Goal: Complete application form: Complete application form

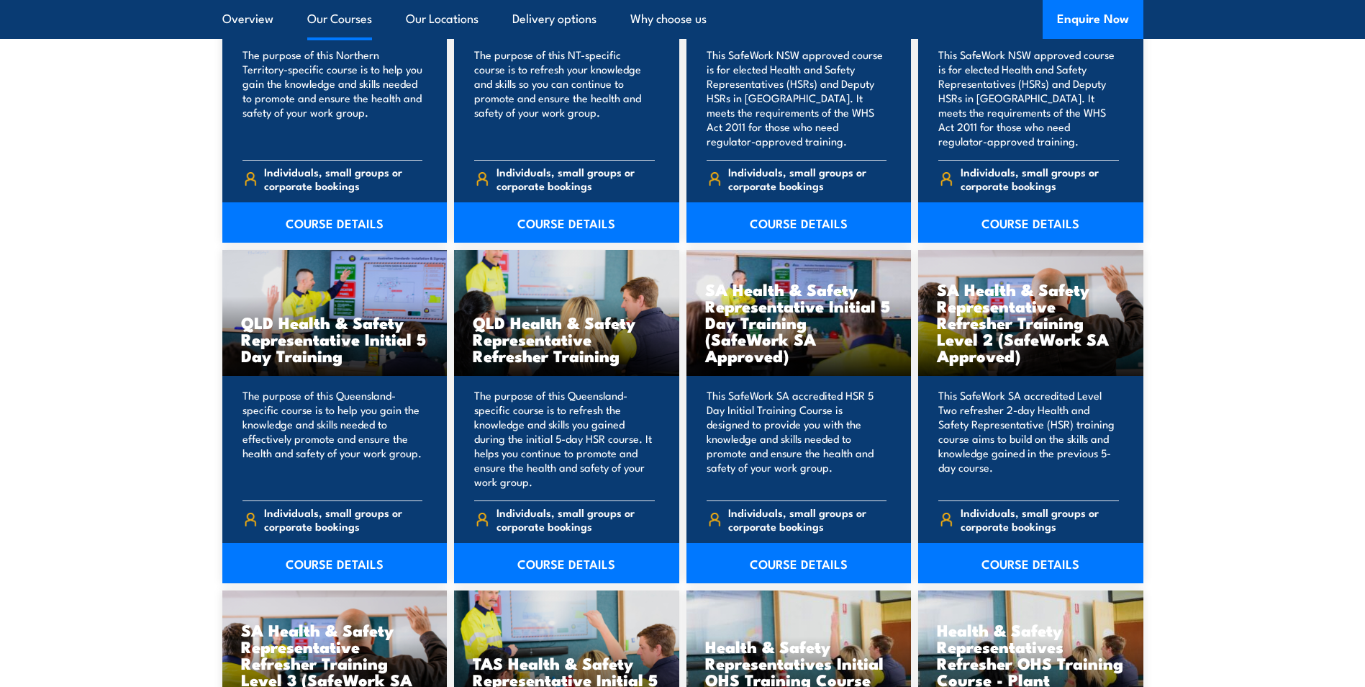
scroll to position [1656, 0]
click at [807, 559] on link "COURSE DETAILS" at bounding box center [799, 562] width 225 height 40
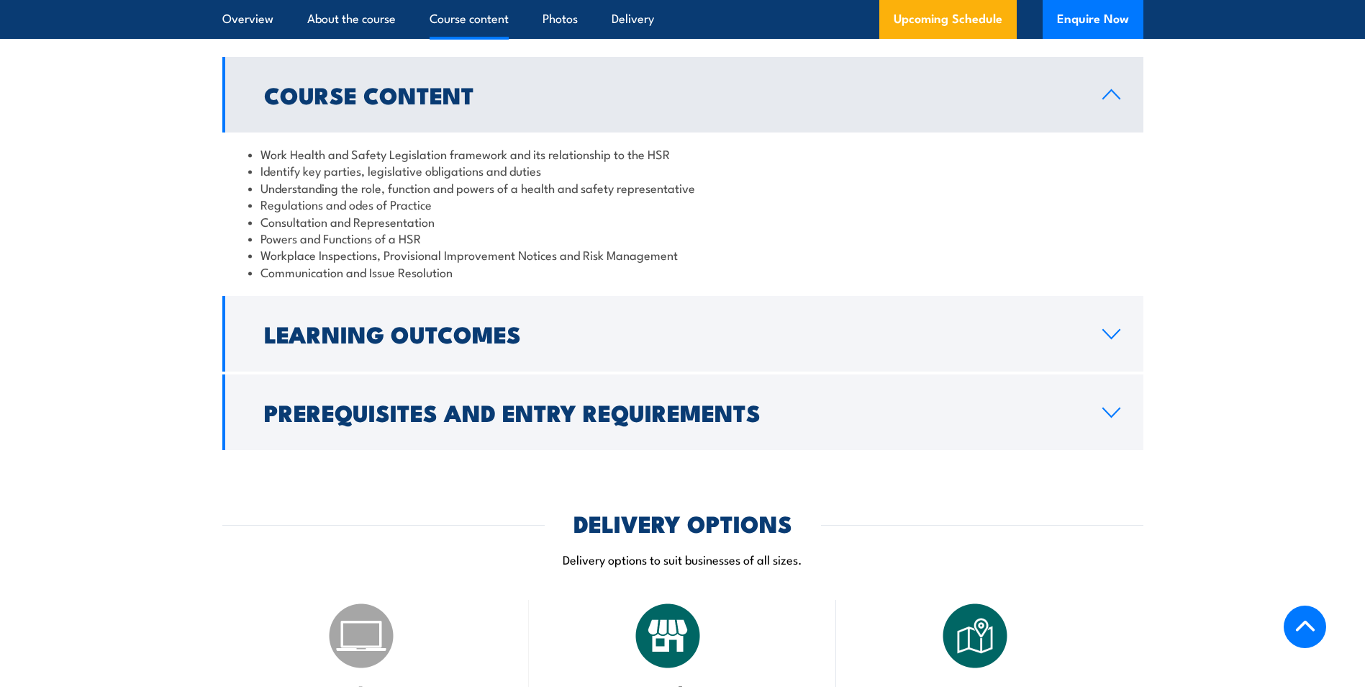
scroll to position [1368, 0]
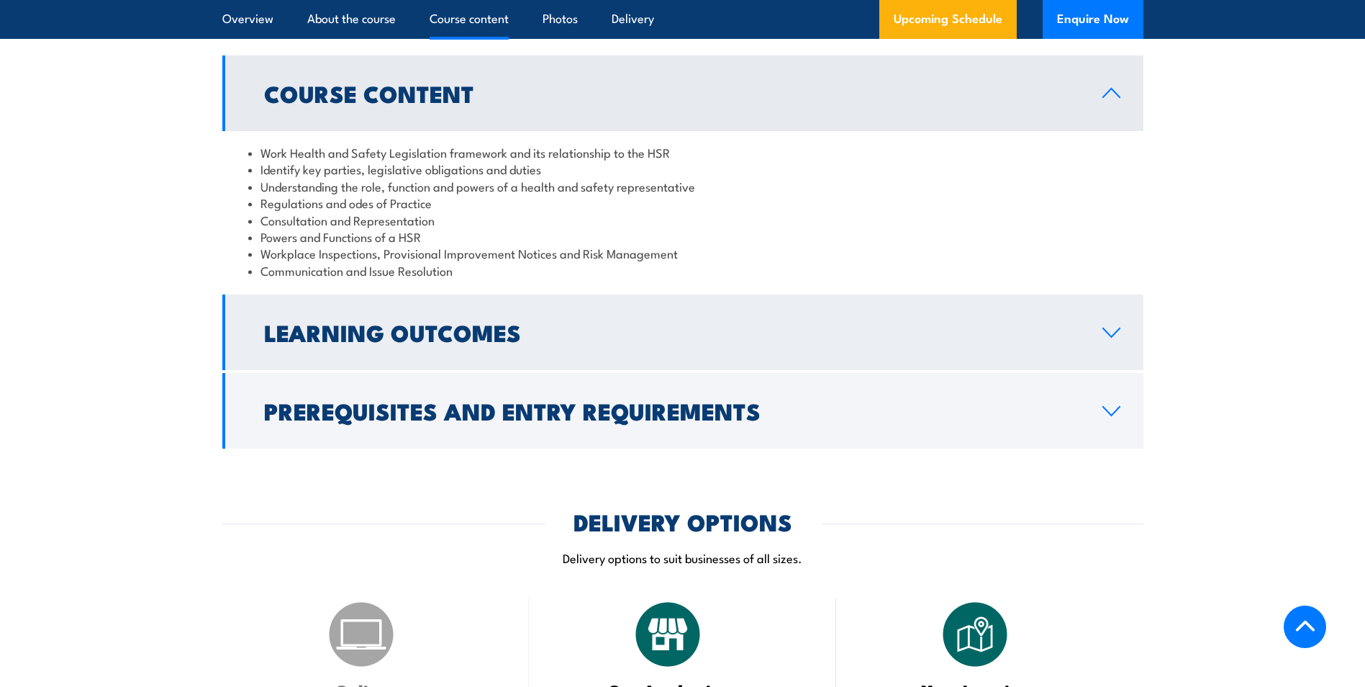
click at [740, 342] on h2 "Learning Outcomes" at bounding box center [672, 332] width 816 height 20
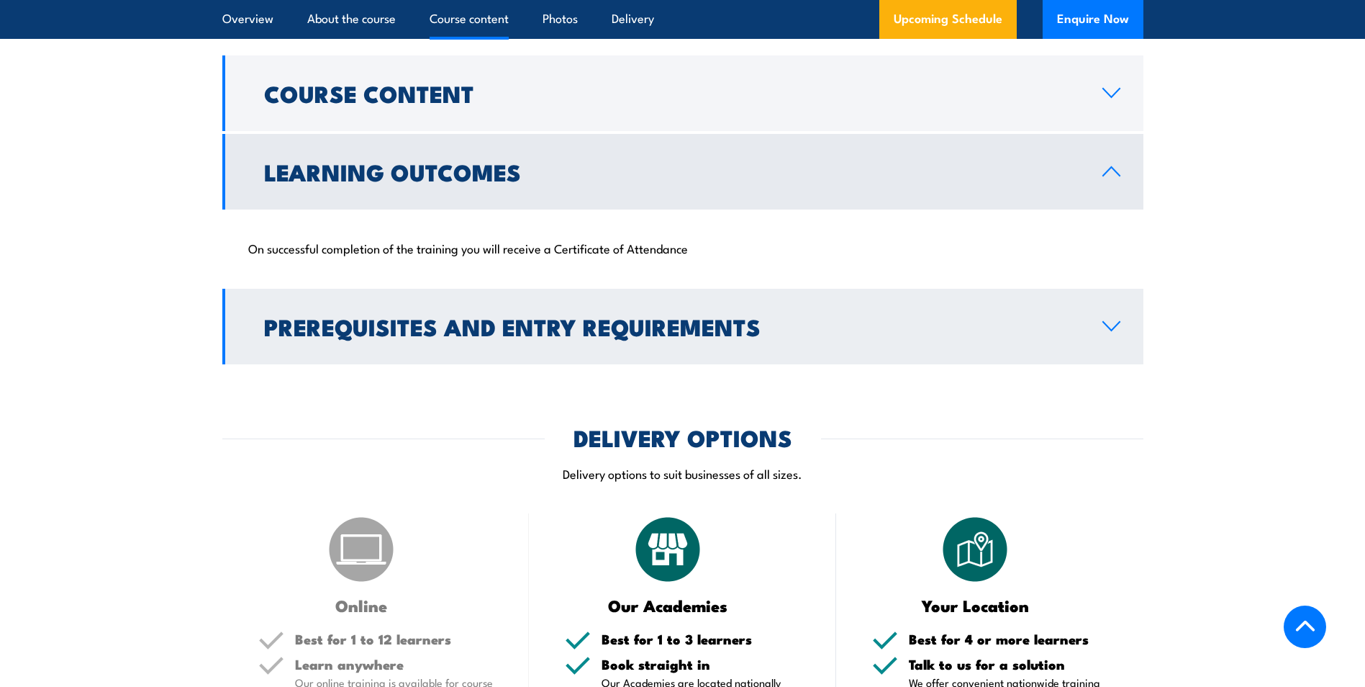
click at [740, 336] on h2 "Prerequisites and Entry Requirements" at bounding box center [672, 326] width 816 height 20
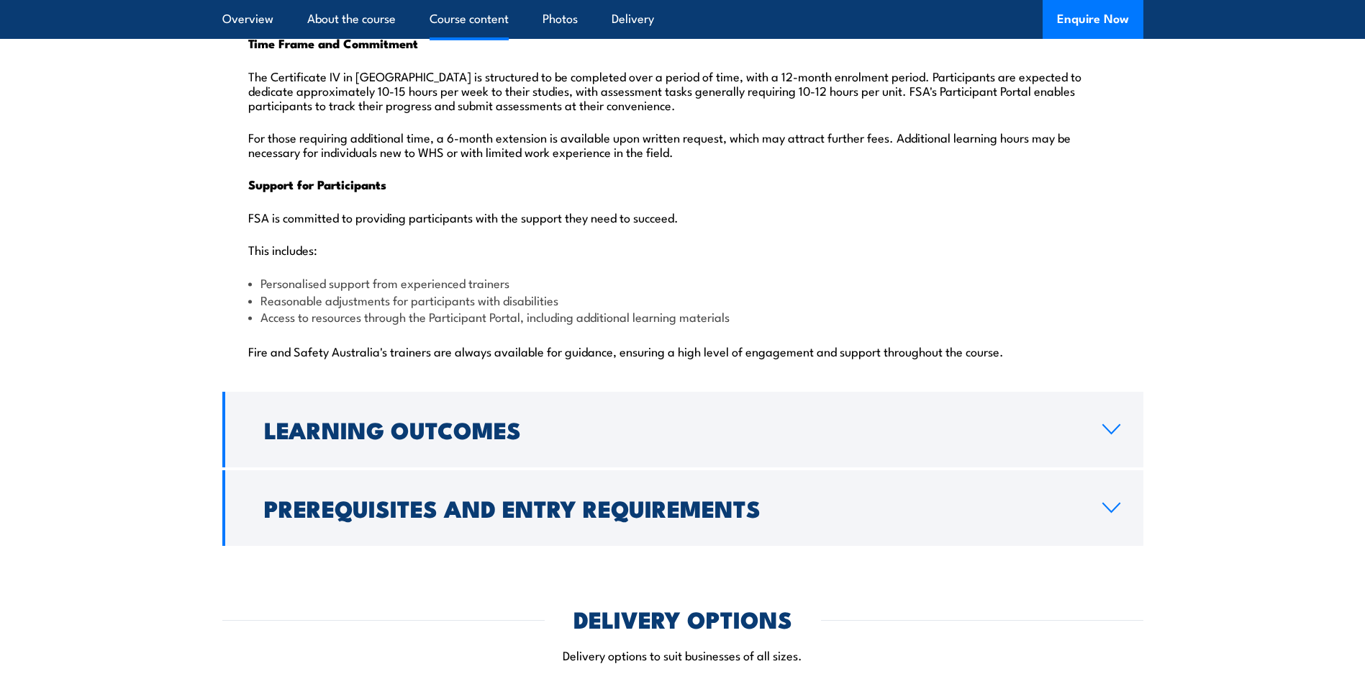
scroll to position [3527, 0]
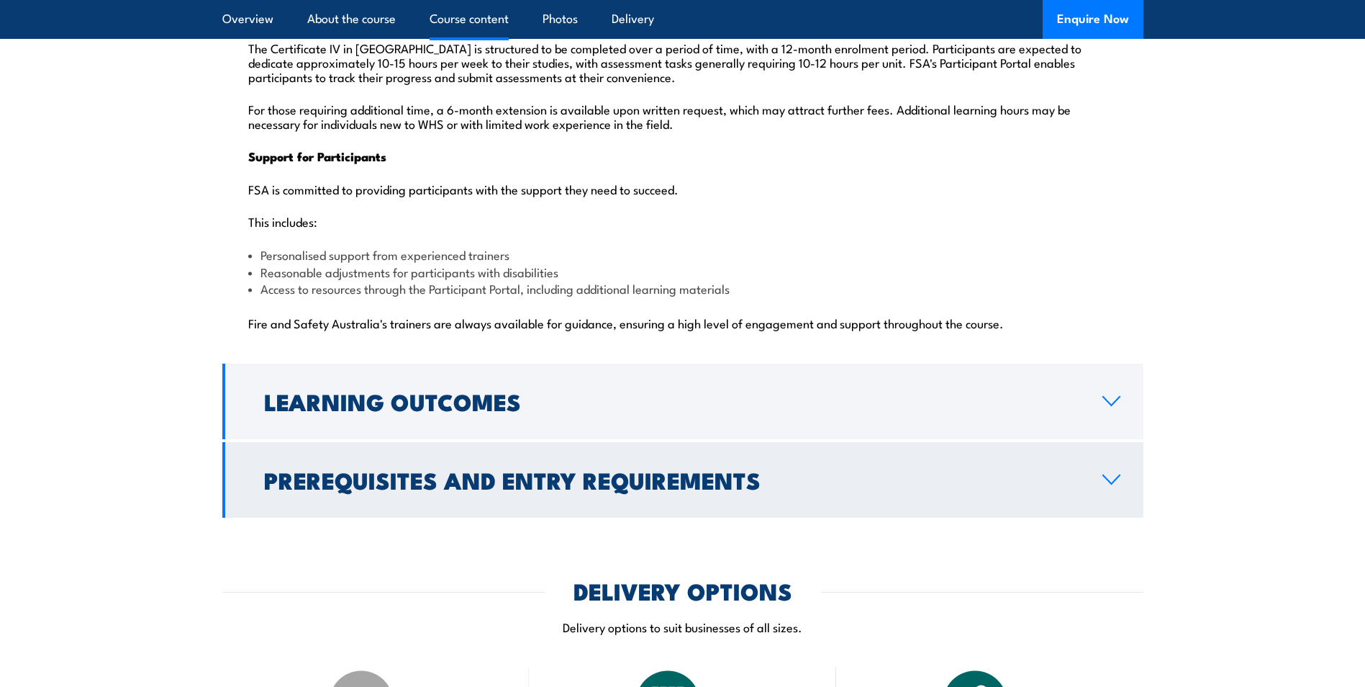
click at [660, 469] on h2 "Prerequisites and Entry Requirements" at bounding box center [672, 479] width 816 height 20
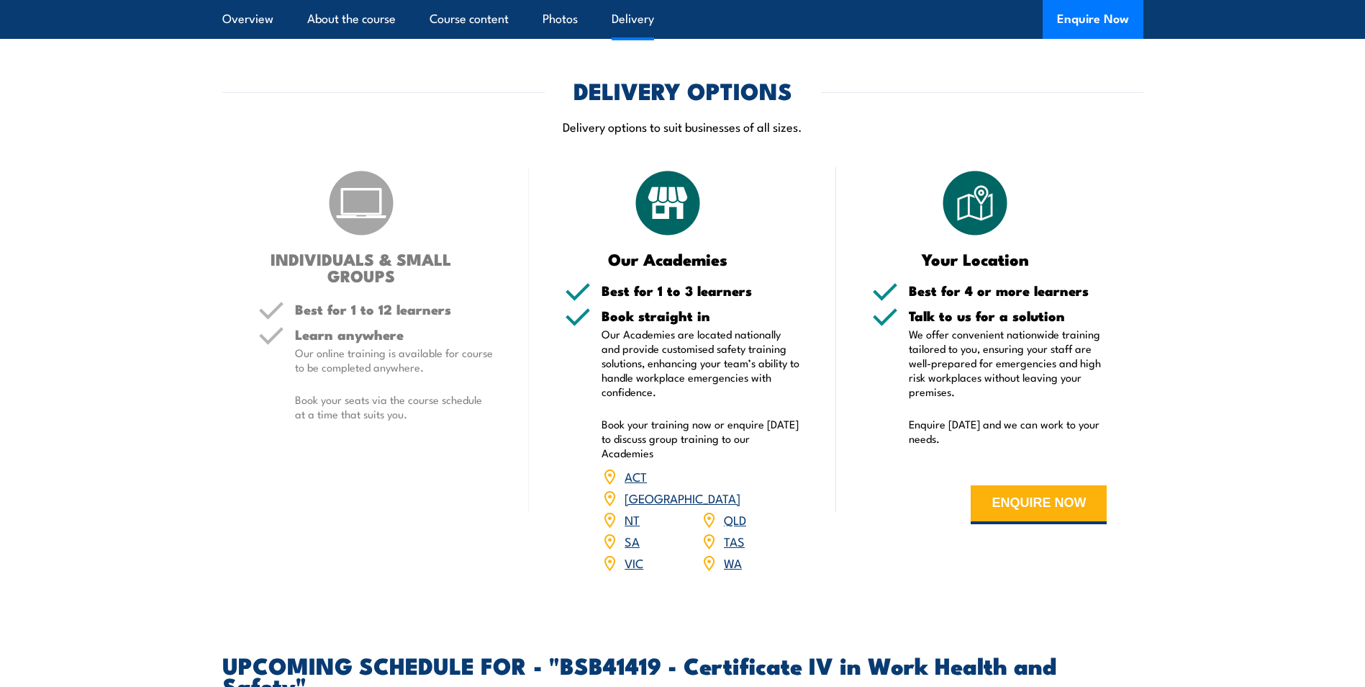
scroll to position [1838, 0]
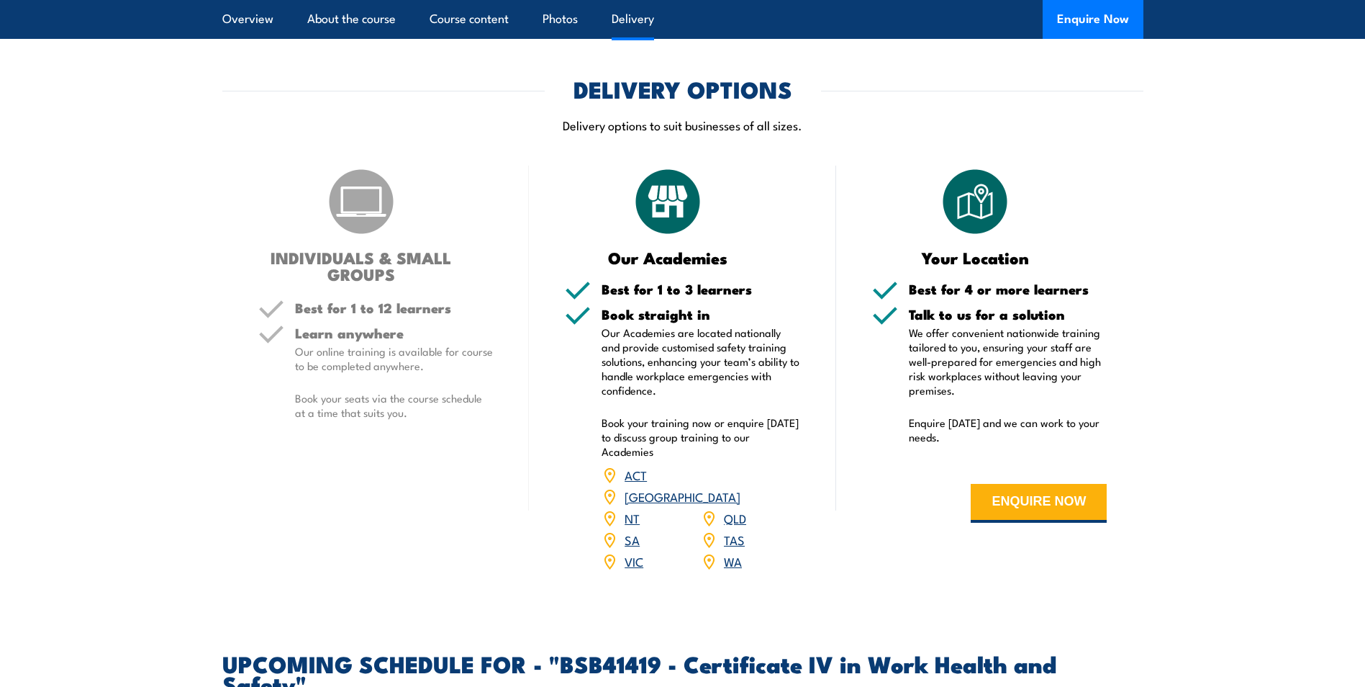
click at [636, 530] on link "SA" at bounding box center [632, 538] width 15 height 17
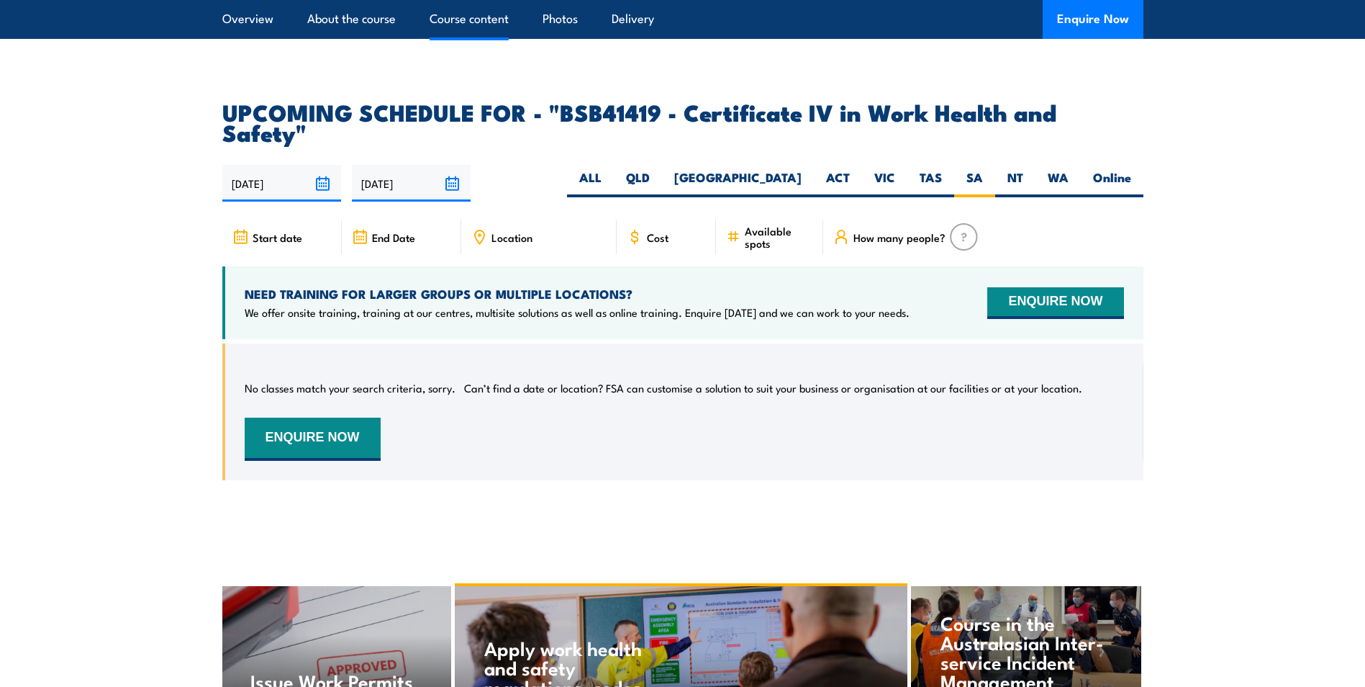
scroll to position [4625, 0]
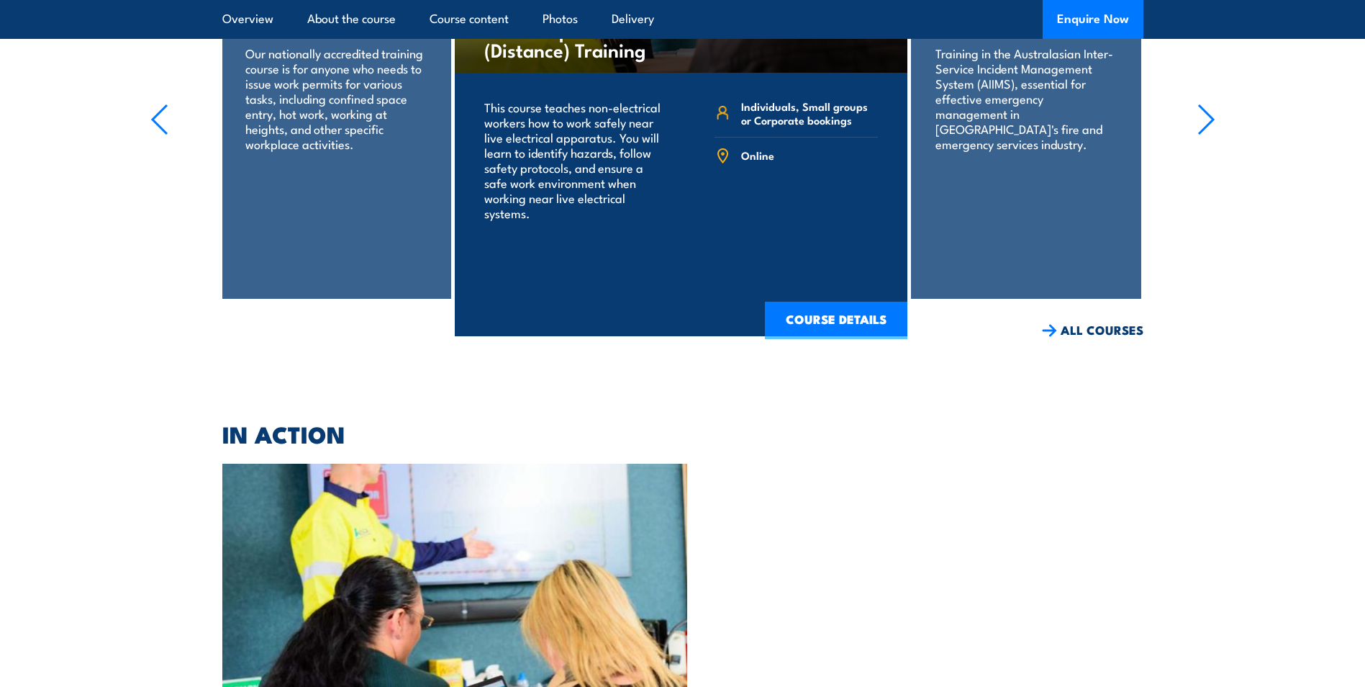
scroll to position [5125, 0]
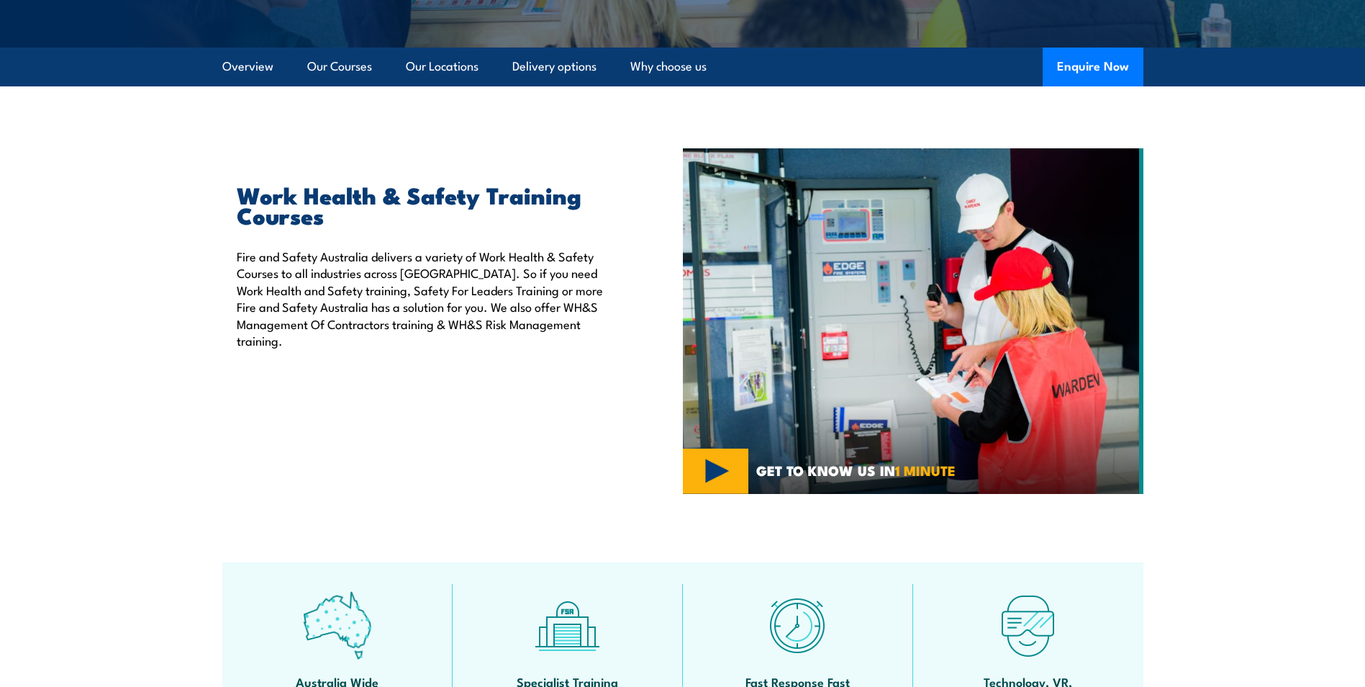
scroll to position [72, 0]
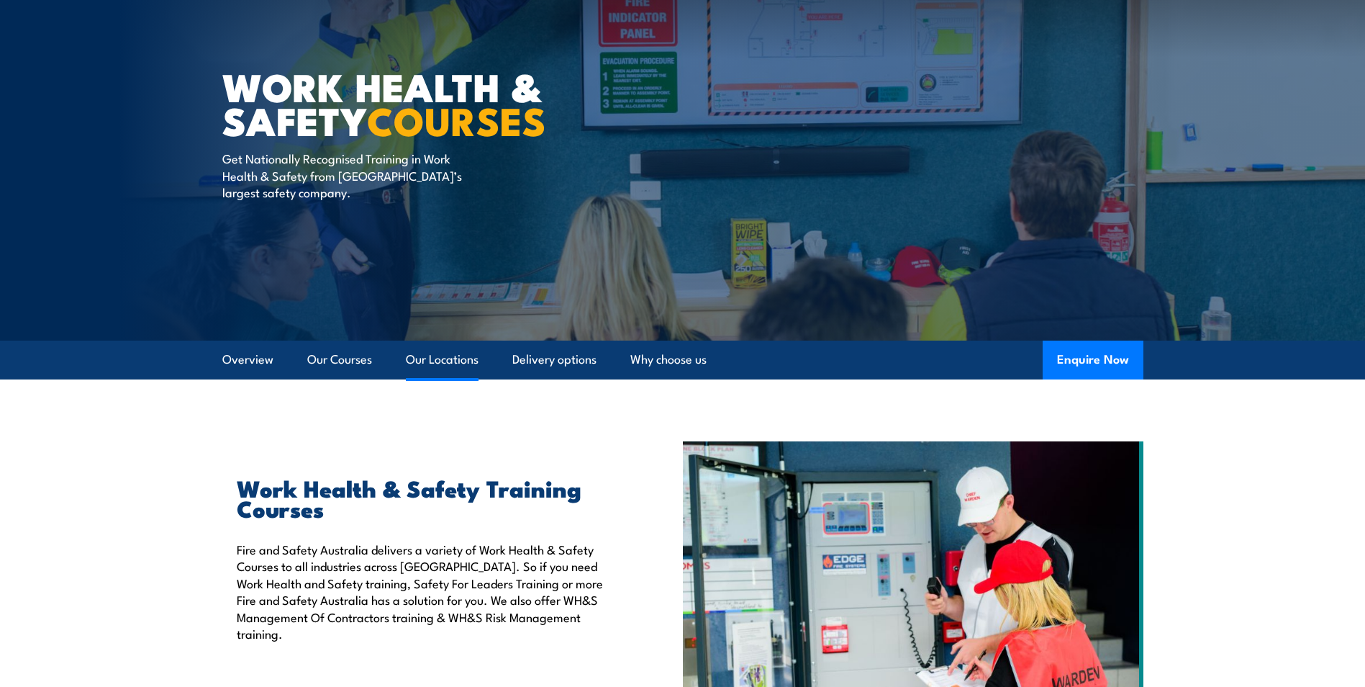
click at [471, 359] on link "Our Locations" at bounding box center [442, 359] width 73 height 38
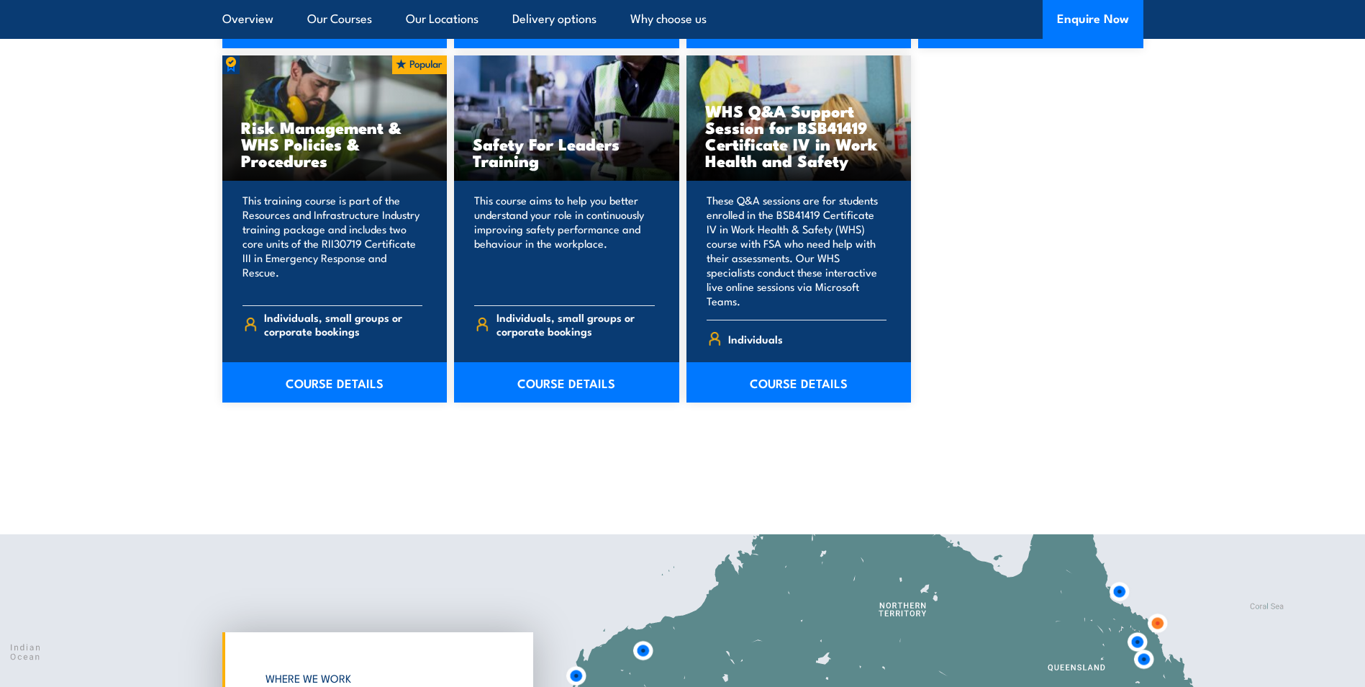
scroll to position [1940, 0]
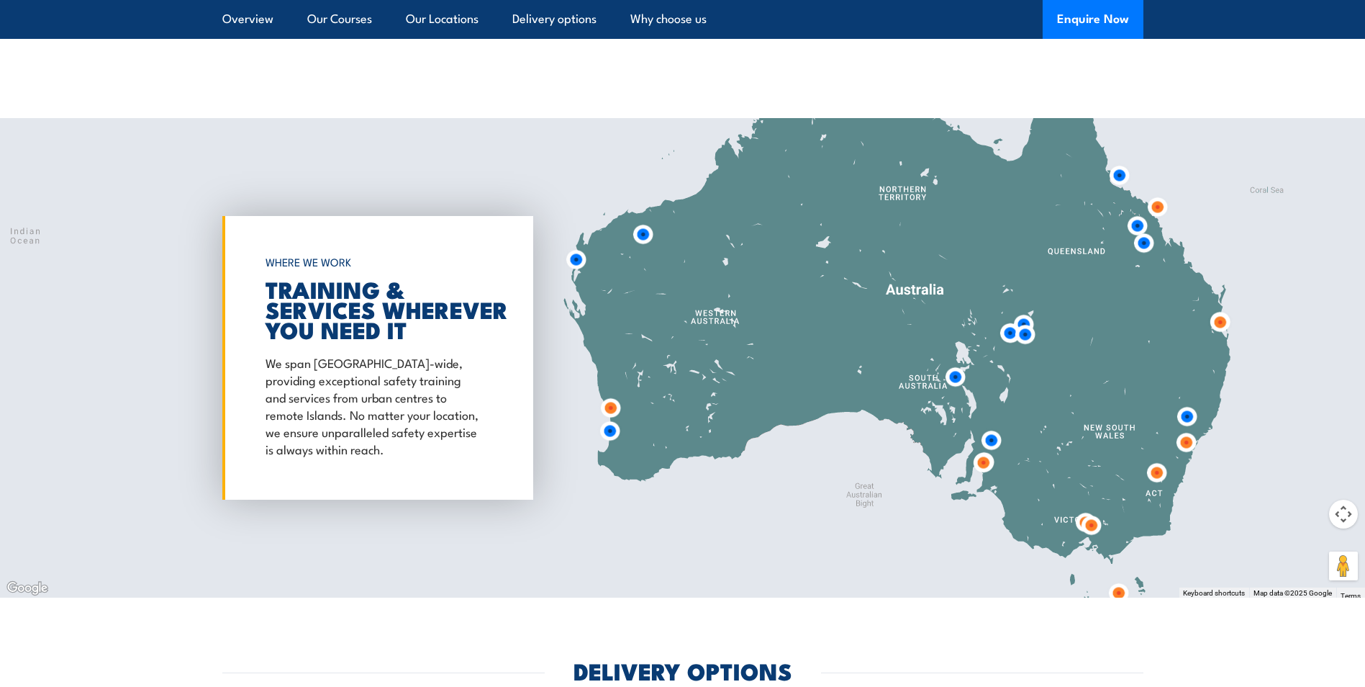
click at [988, 427] on img at bounding box center [991, 440] width 27 height 27
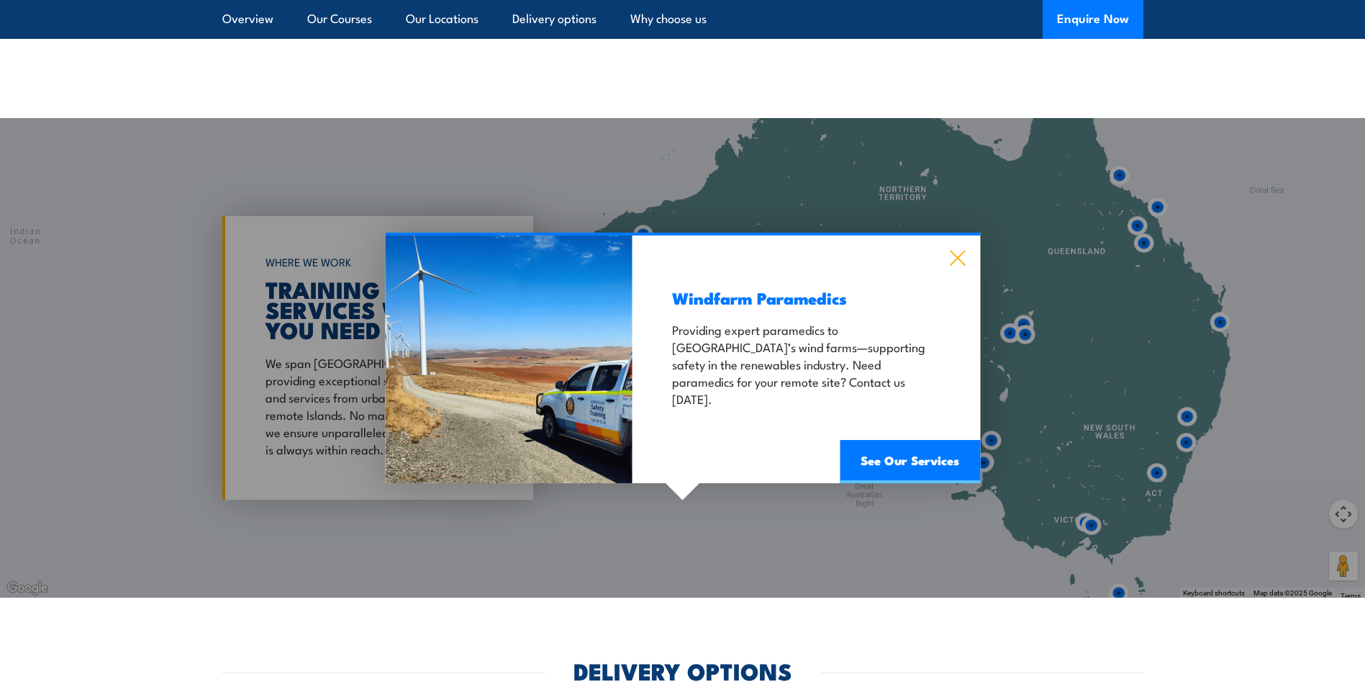
click at [964, 250] on icon at bounding box center [957, 258] width 17 height 16
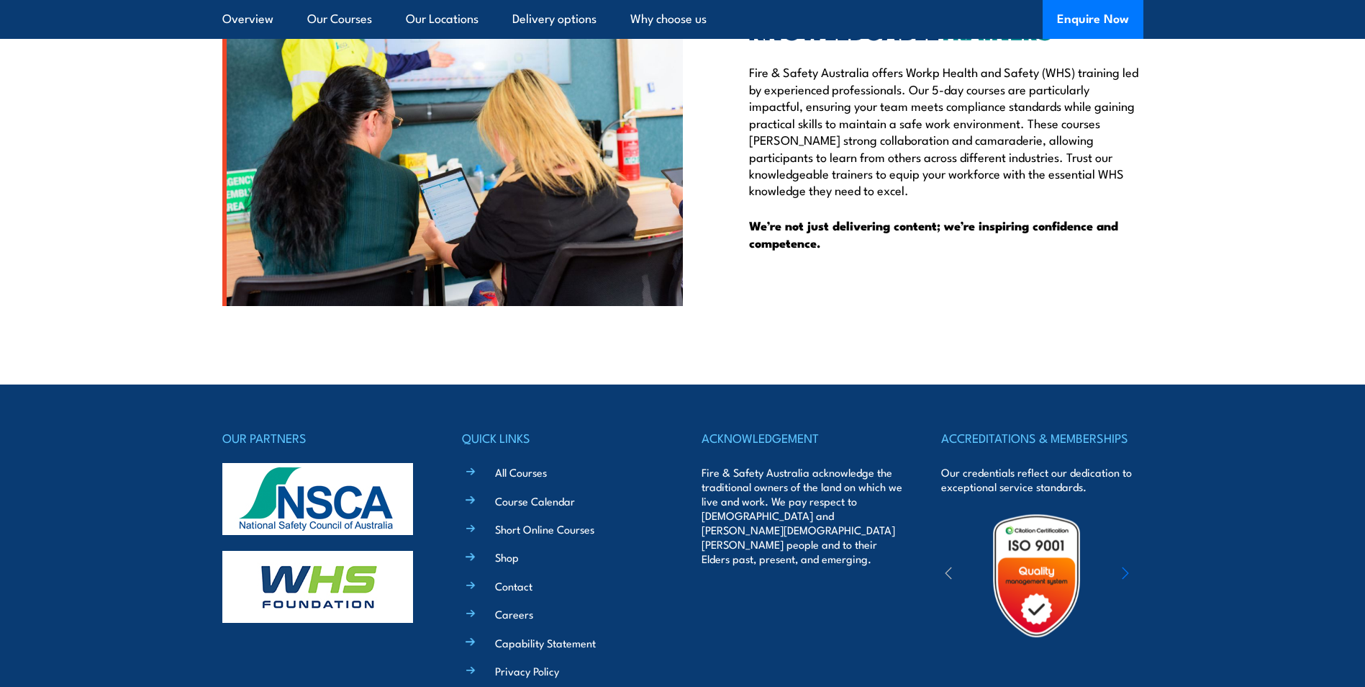
scroll to position [3639, 0]
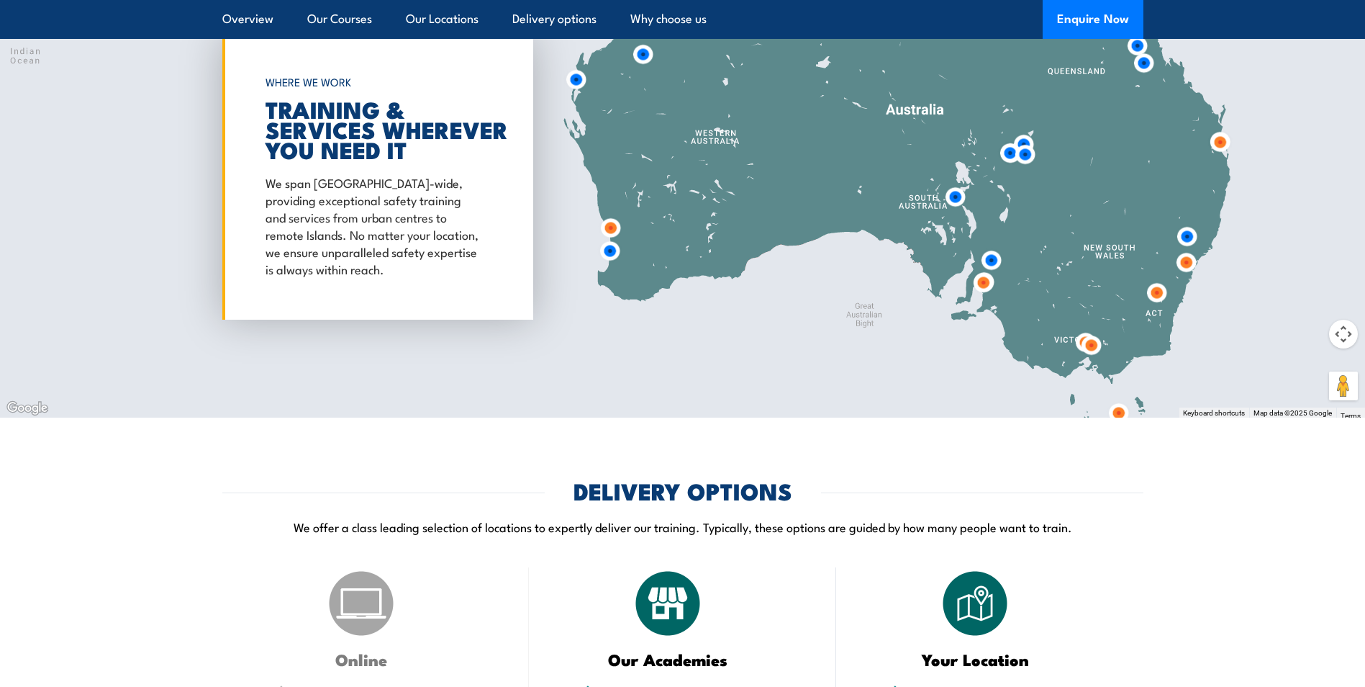
scroll to position [2029, 0]
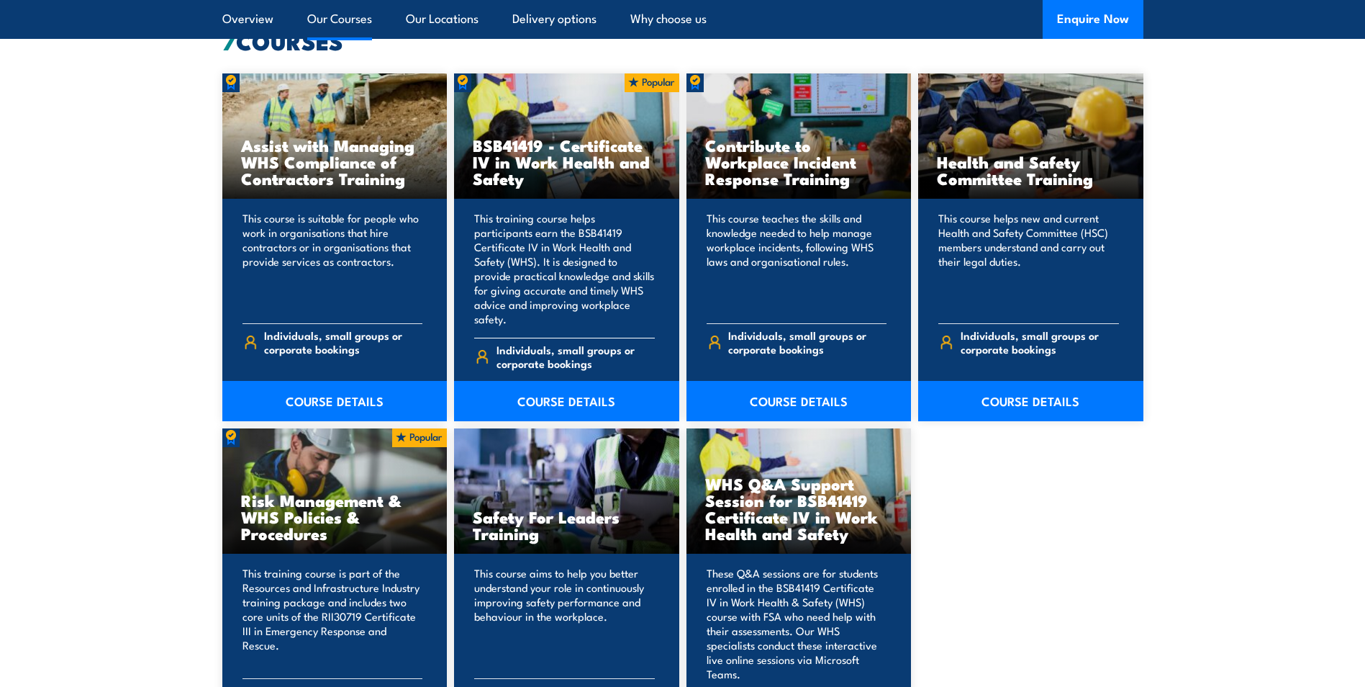
scroll to position [1152, 0]
click at [598, 383] on link "COURSE DETAILS" at bounding box center [566, 400] width 225 height 40
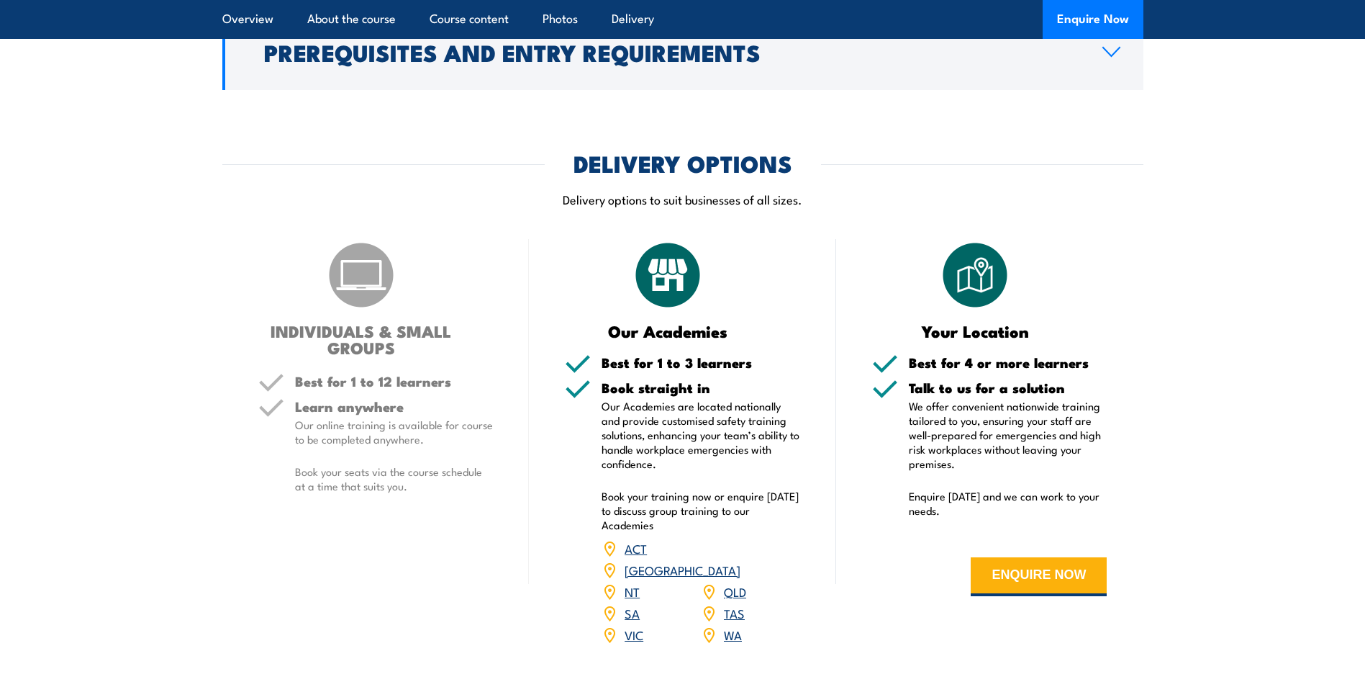
scroll to position [3959, 0]
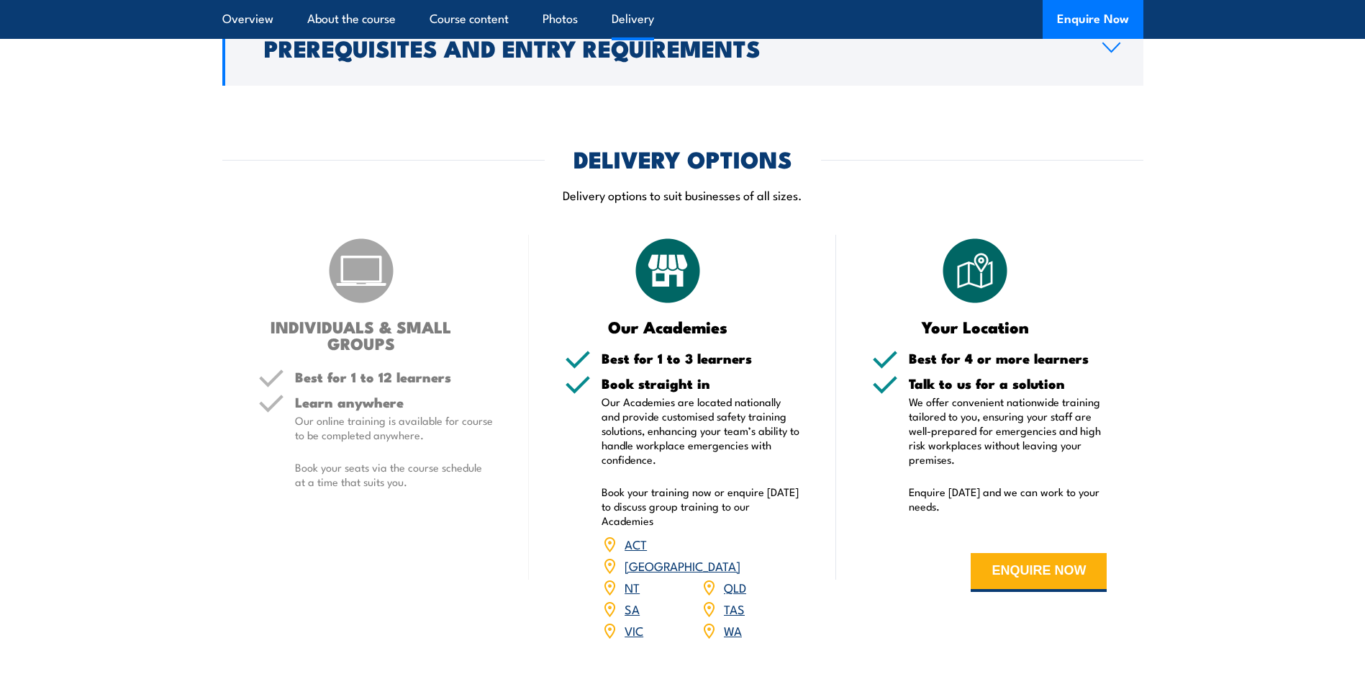
click at [626, 600] on link "SA" at bounding box center [632, 608] width 15 height 17
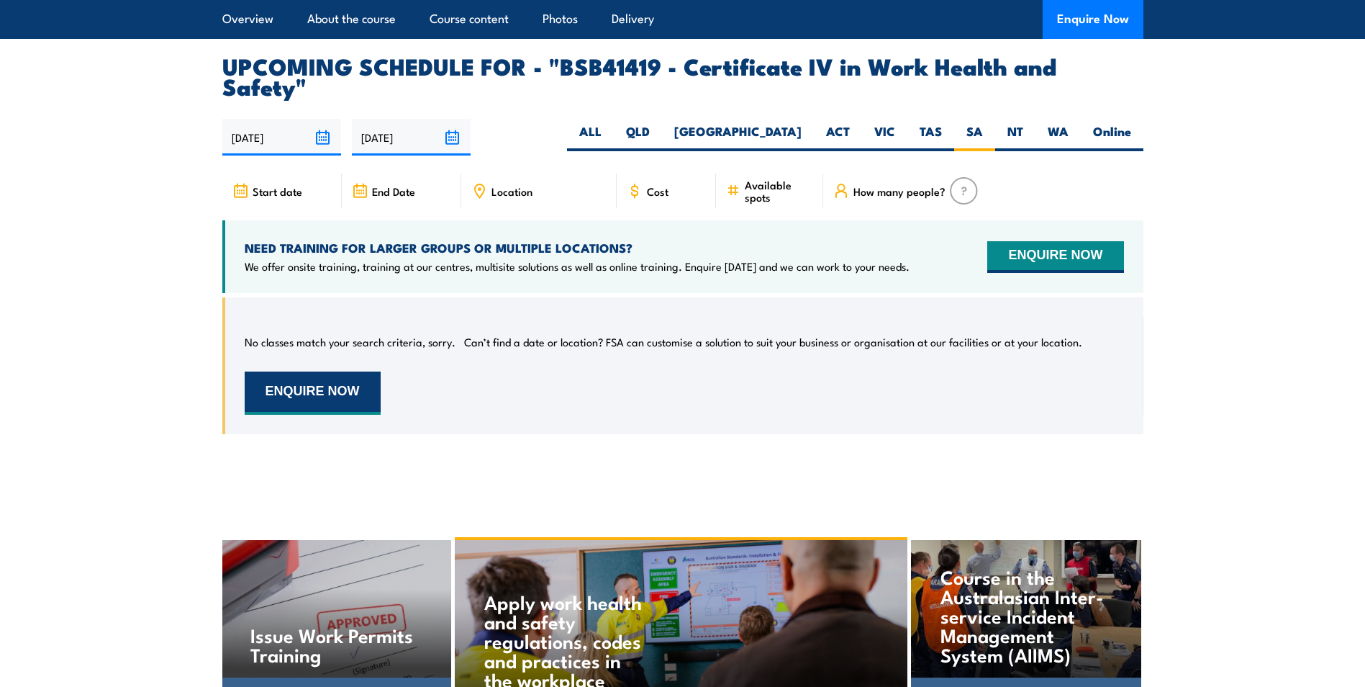
click at [361, 371] on button "ENQUIRE NOW" at bounding box center [313, 392] width 136 height 43
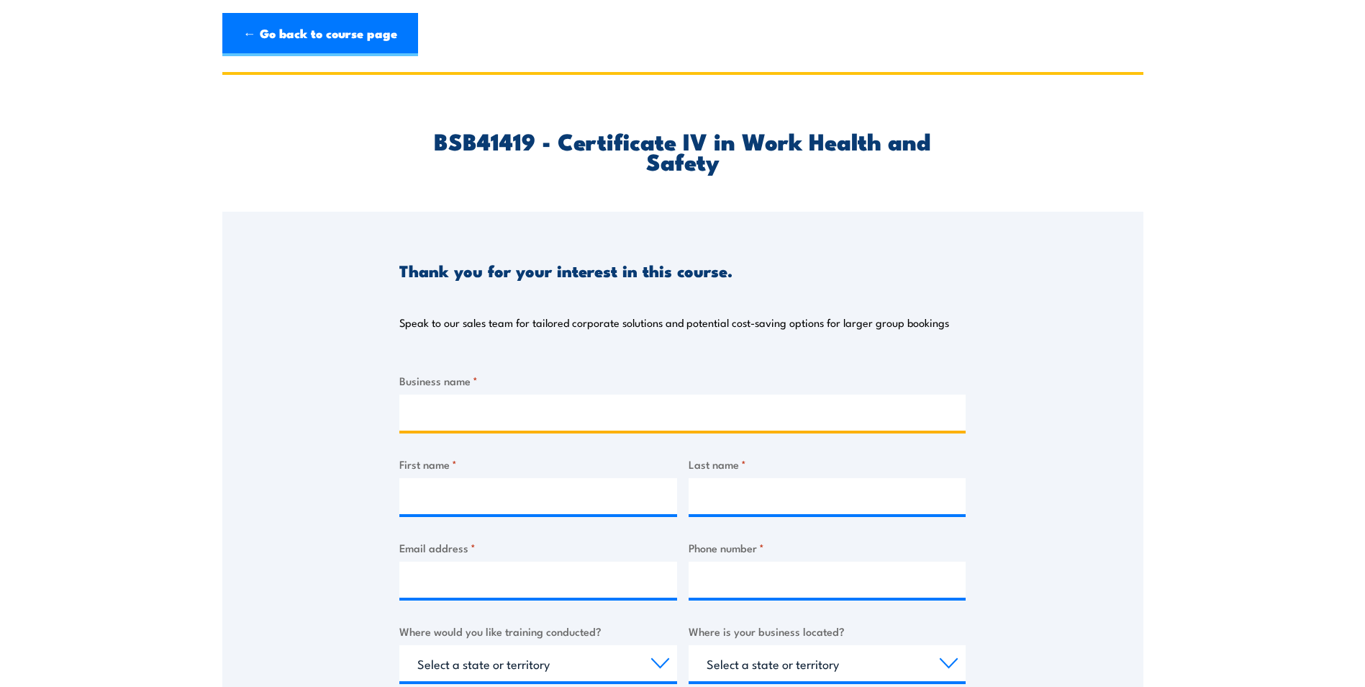
click at [578, 412] on input "Business name *" at bounding box center [682, 412] width 566 height 36
type input "Nova Group Services"
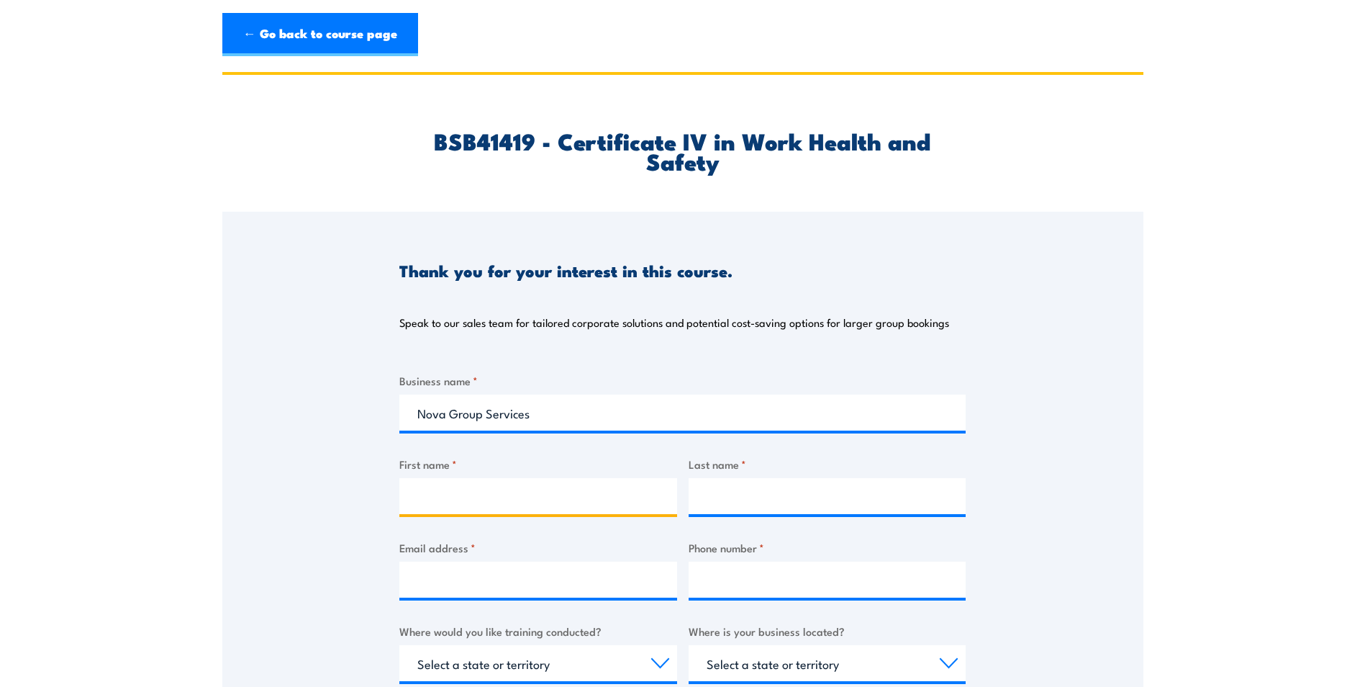
type input "Daniel"
type input "Wauchope"
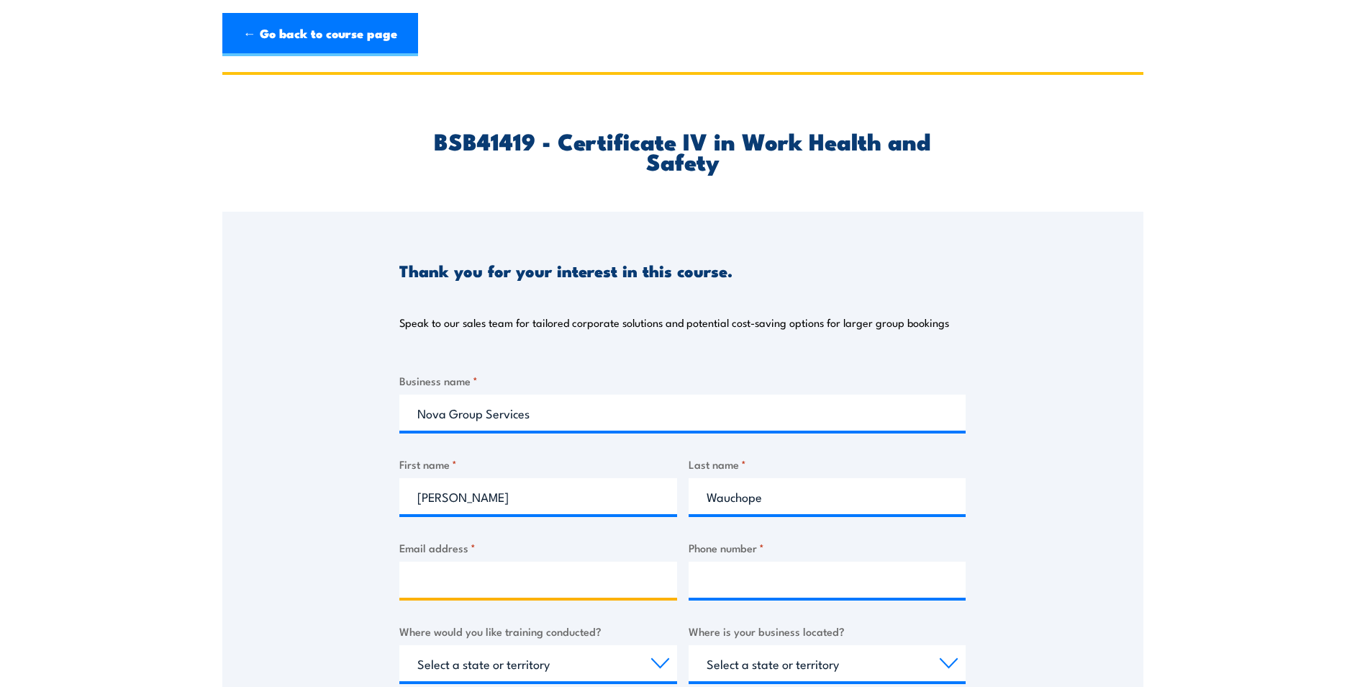
type input "Danielw@novagroup.net.au"
type input "0405663934"
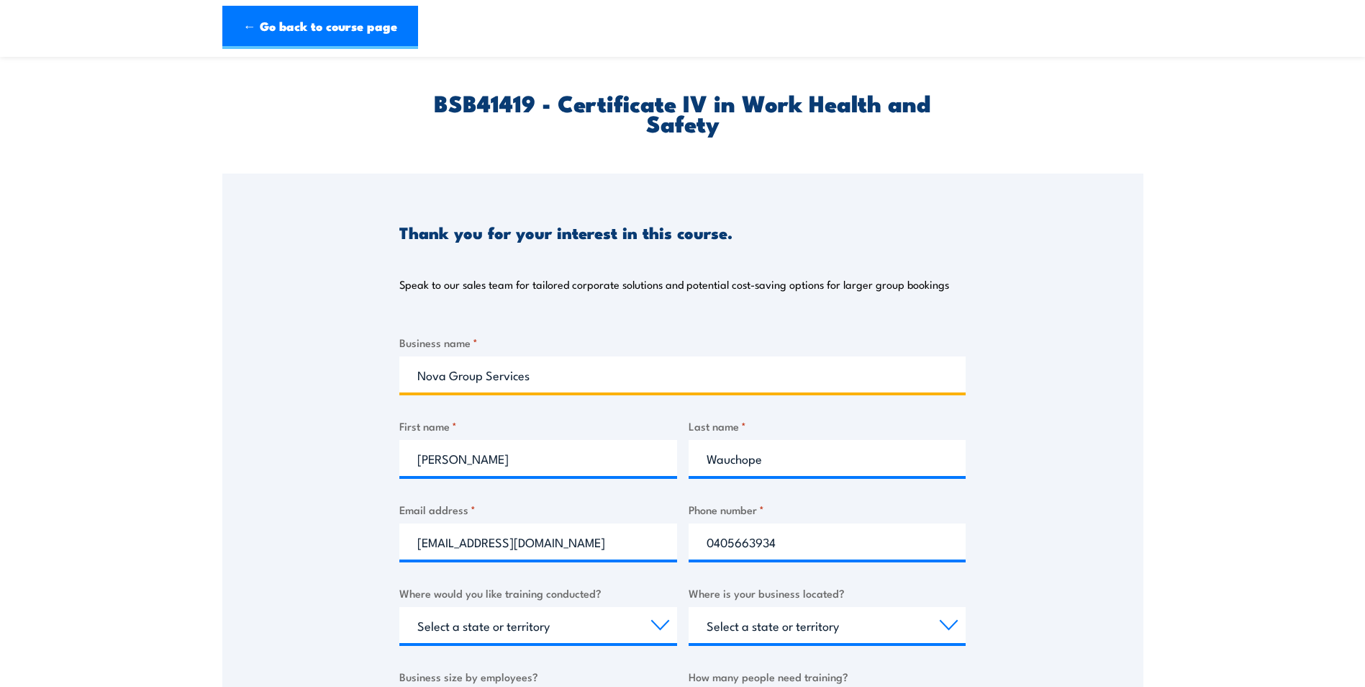
scroll to position [216, 0]
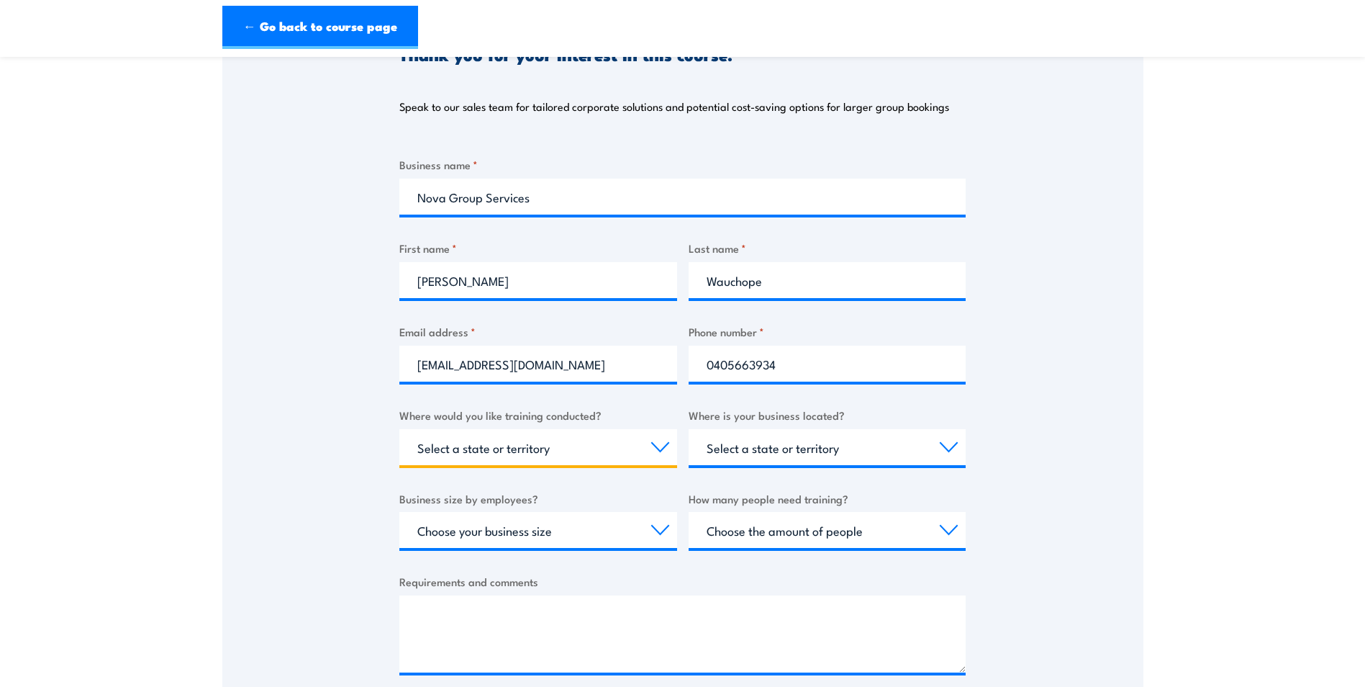
click at [569, 440] on select "Select a state or territory Nationally - multiple locations QLD NSW VIC SA ACT …" at bounding box center [538, 447] width 278 height 36
select select "SA"
click at [399, 429] on select "Select a state or territory Nationally - multiple locations QLD NSW VIC SA ACT …" at bounding box center [538, 447] width 278 height 36
click at [808, 456] on select "Select a state or territory QLD NSW VIC SA ACT WA TAS NT" at bounding box center [828, 447] width 278 height 36
select select "SA"
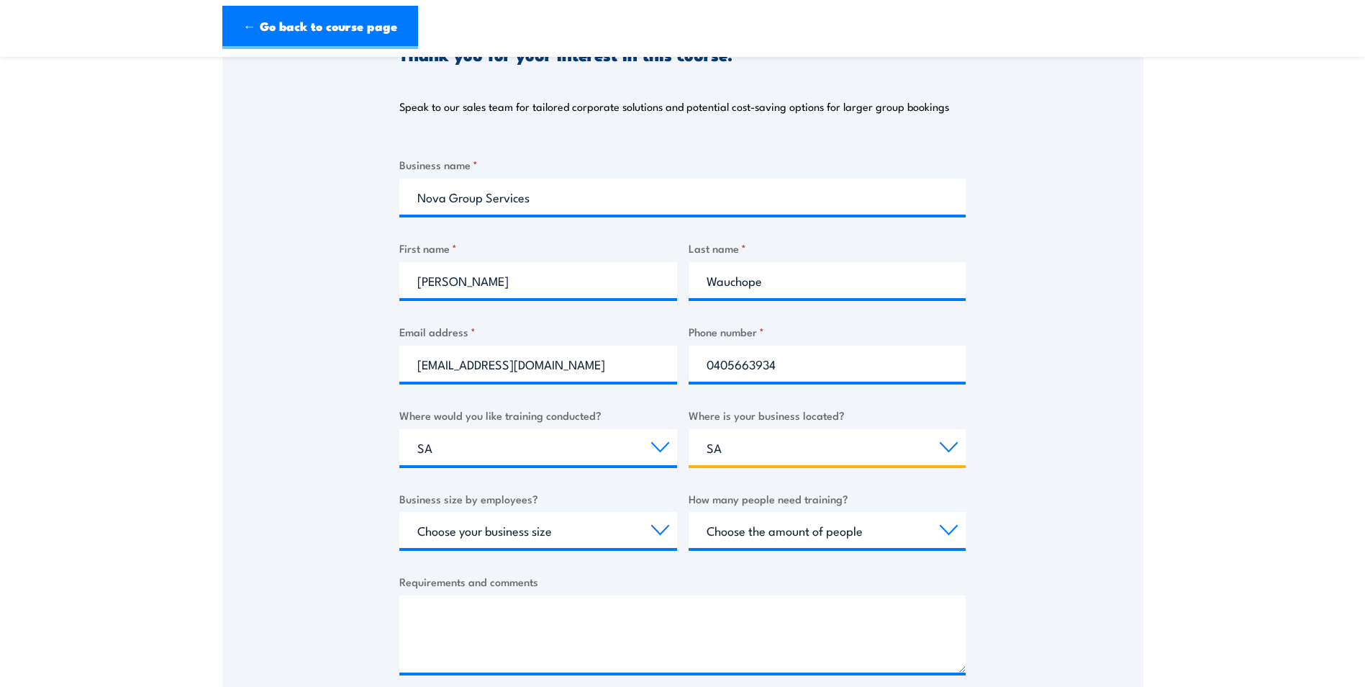
click at [689, 429] on select "Select a state or territory QLD NSW VIC SA ACT WA TAS NT" at bounding box center [828, 447] width 278 height 36
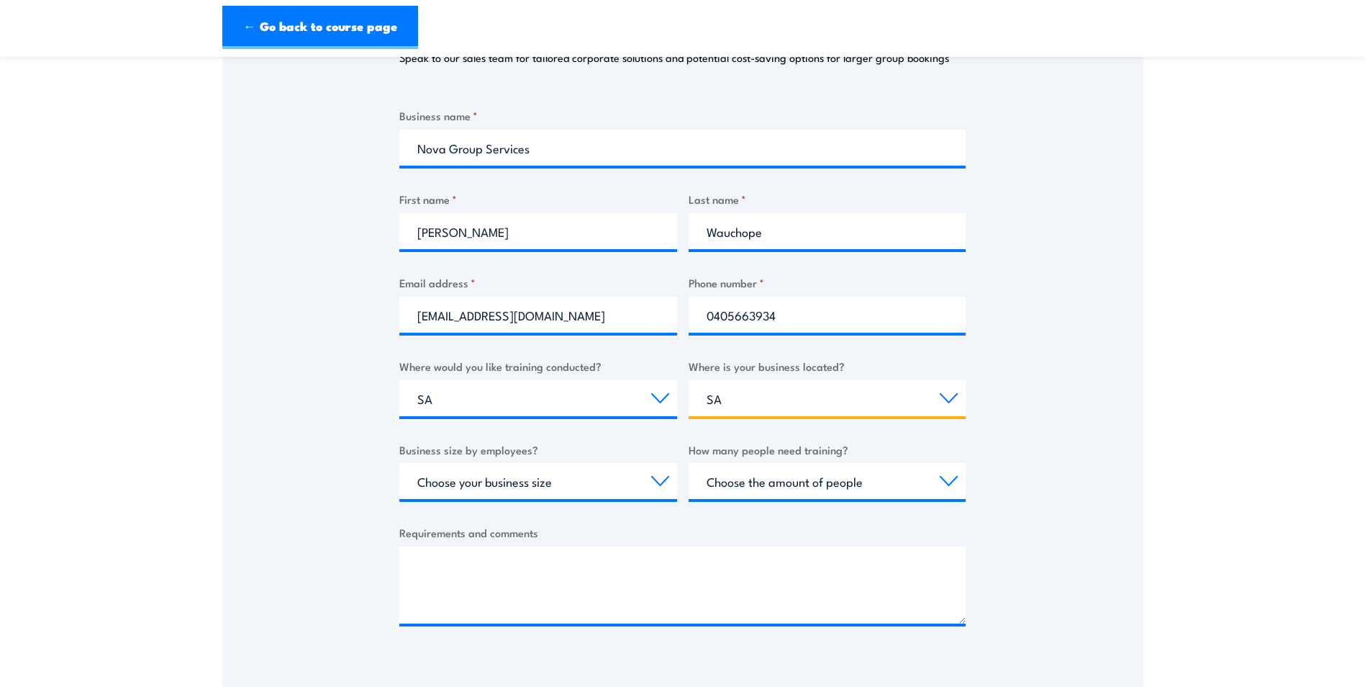
scroll to position [288, 0]
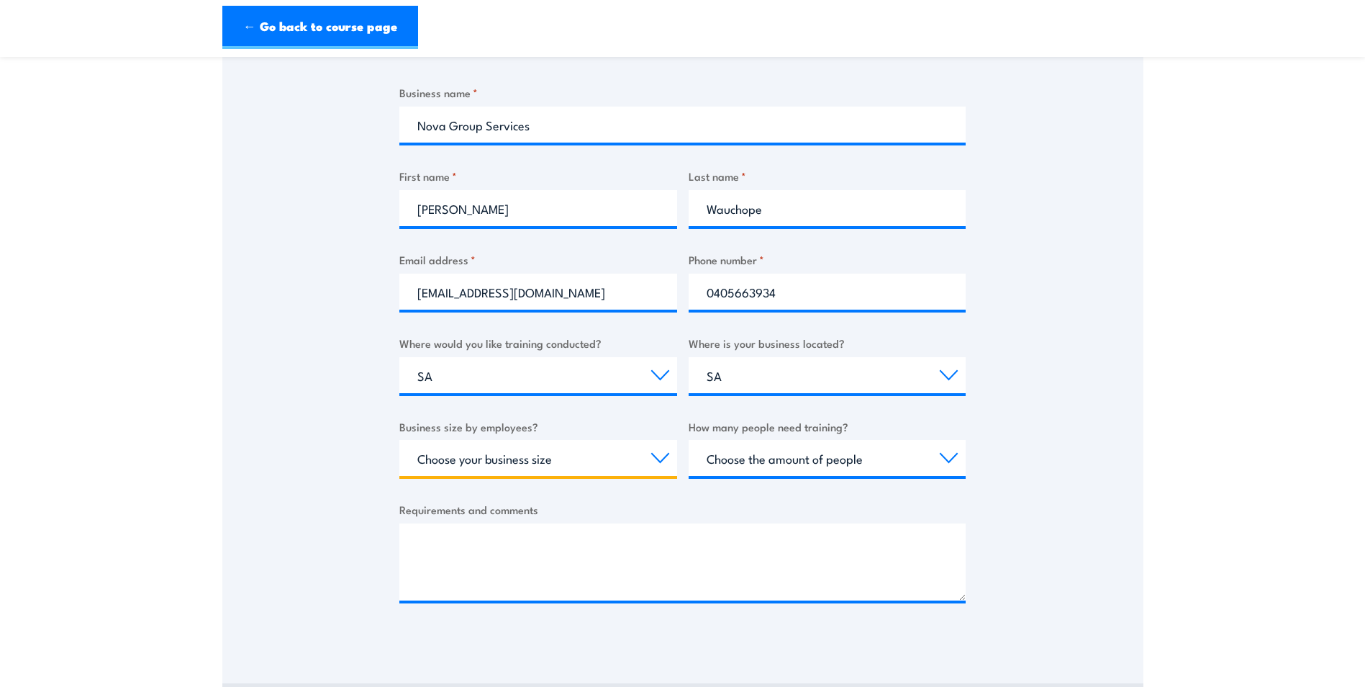
click at [610, 471] on select "Choose your business size 1 to 19 20 to 199 200+" at bounding box center [538, 458] width 278 height 36
select select "20 to 199"
click at [399, 440] on select "Choose your business size 1 to 19 20 to 199 200+" at bounding box center [538, 458] width 278 height 36
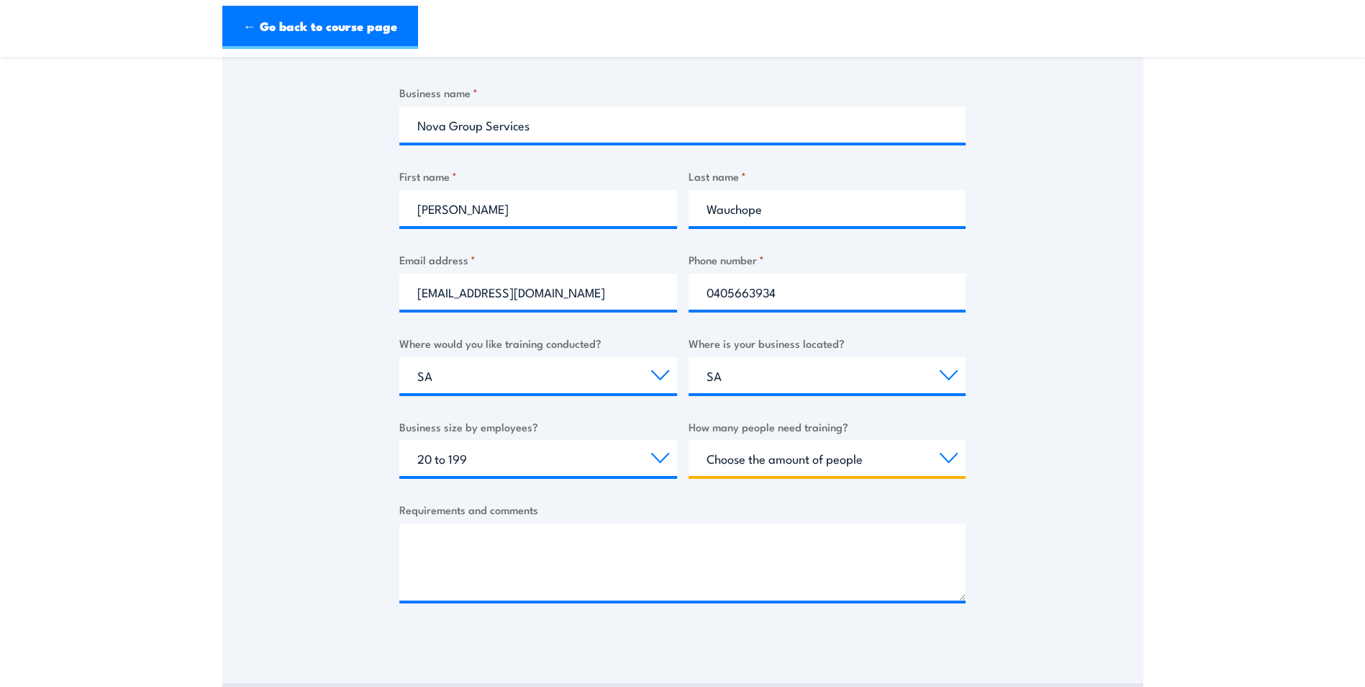
click at [816, 466] on select "Choose the amount of people 1 to 4 5 to 19 20+" at bounding box center [828, 458] width 278 height 36
select select "1 to 4"
click at [689, 440] on select "Choose the amount of people 1 to 4 5 to 19 20+" at bounding box center [828, 458] width 278 height 36
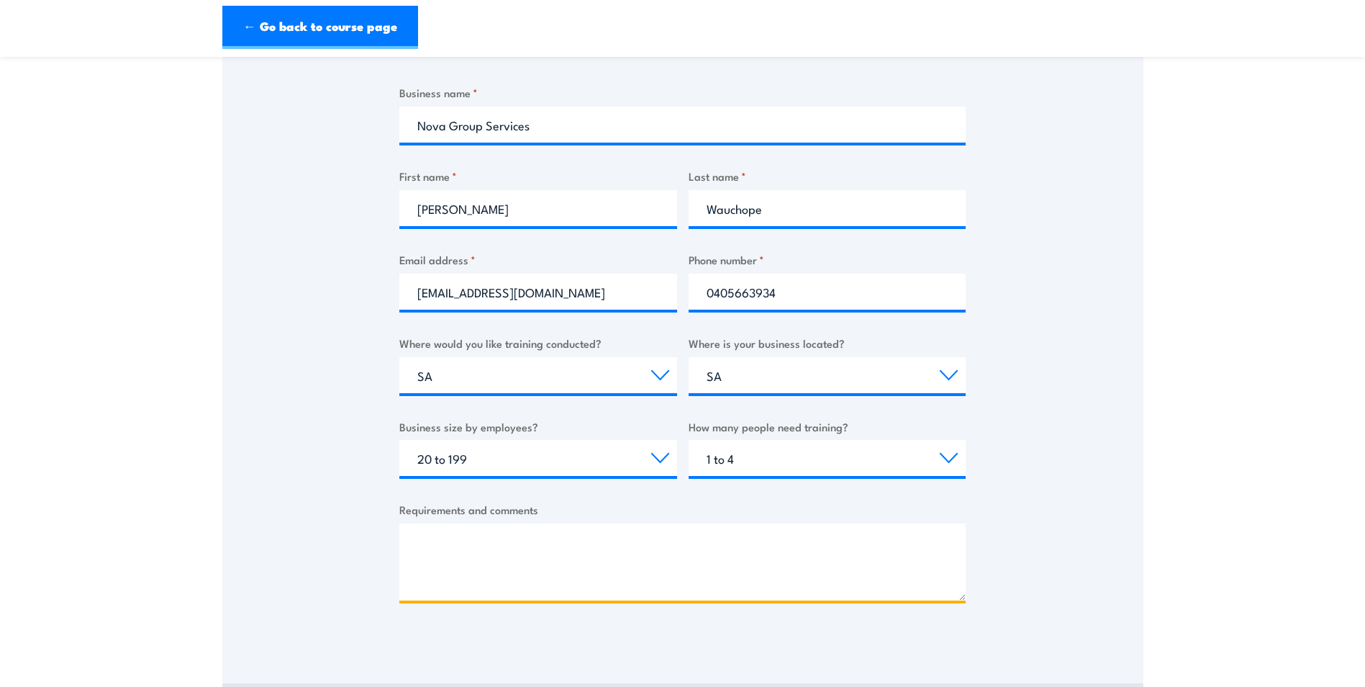
click at [550, 545] on textarea "Requirements and comments" at bounding box center [682, 561] width 566 height 77
paste textarea "Certificate IV in Work Health and Safety (BSB41419)"
click at [853, 584] on textarea "Hi I am looking at completing my Certificate IV in Work Health and Safety (BSB4…" at bounding box center [682, 561] width 566 height 77
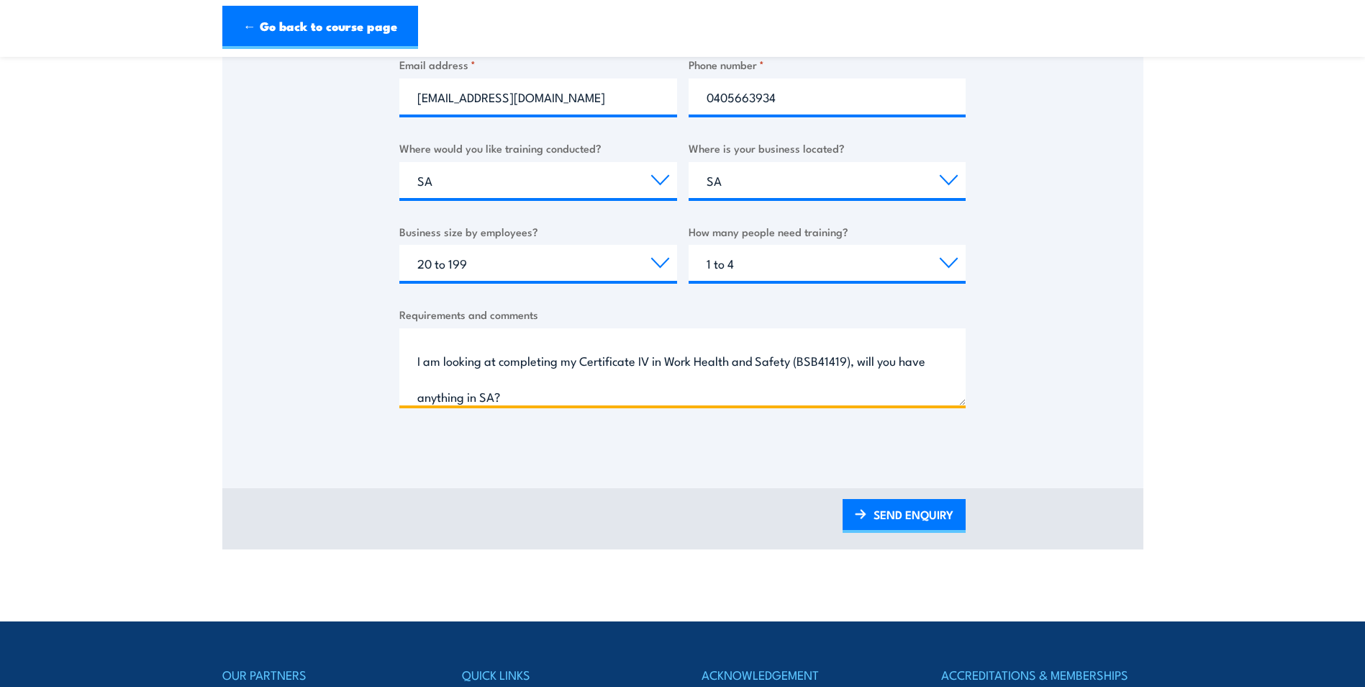
scroll to position [648, 0]
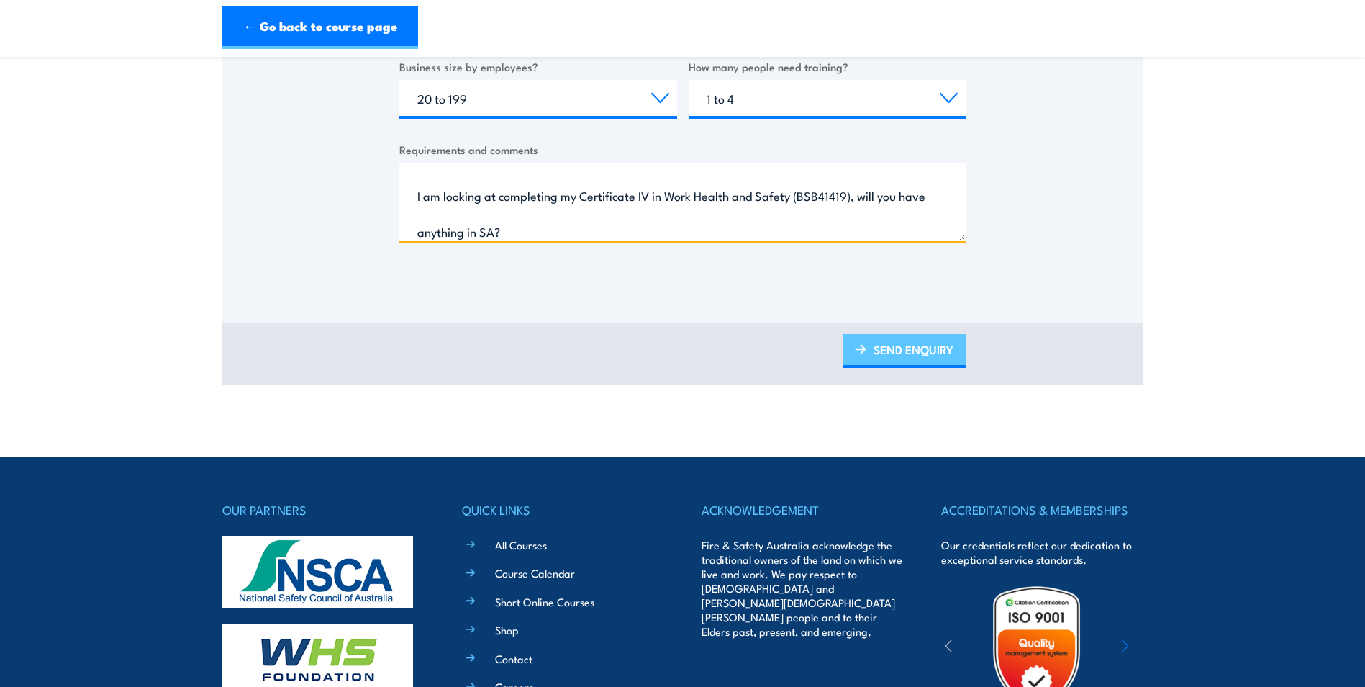
type textarea "Hi I am looking at completing my Certificate IV in Work Health and Safety (BSB4…"
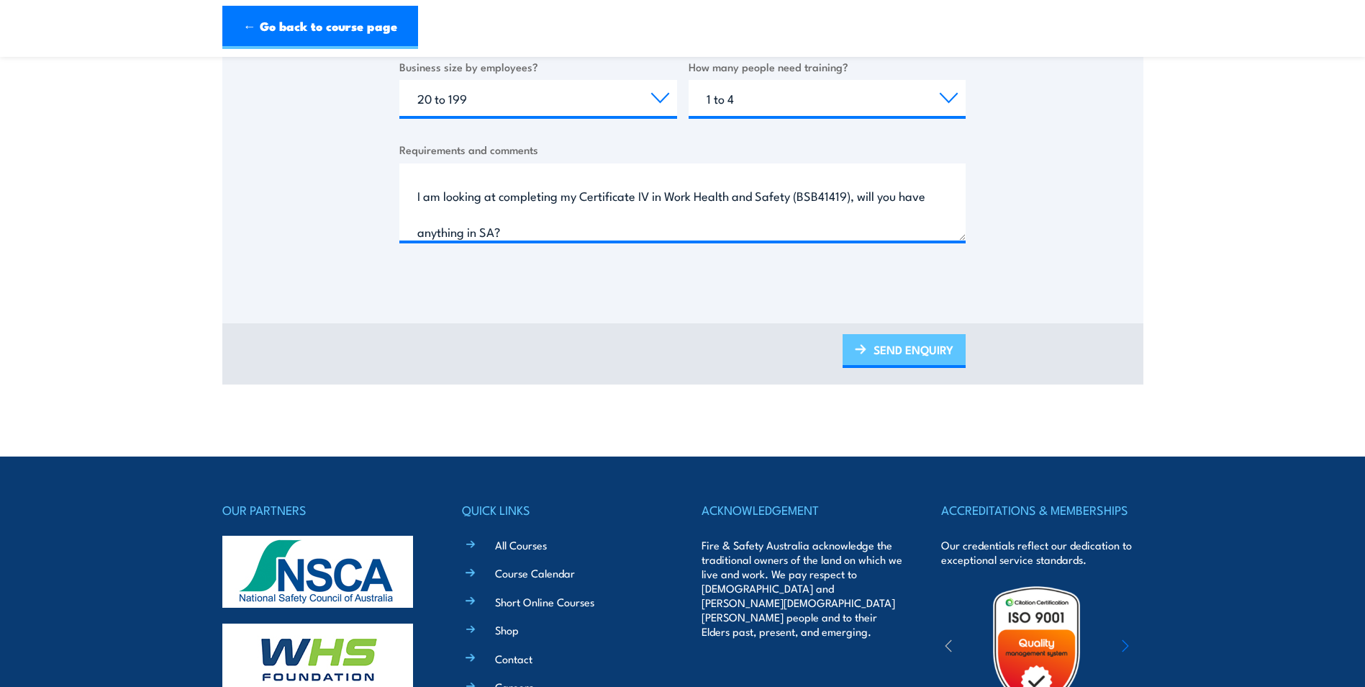
click at [928, 357] on link "SEND ENQUIRY" at bounding box center [904, 351] width 123 height 34
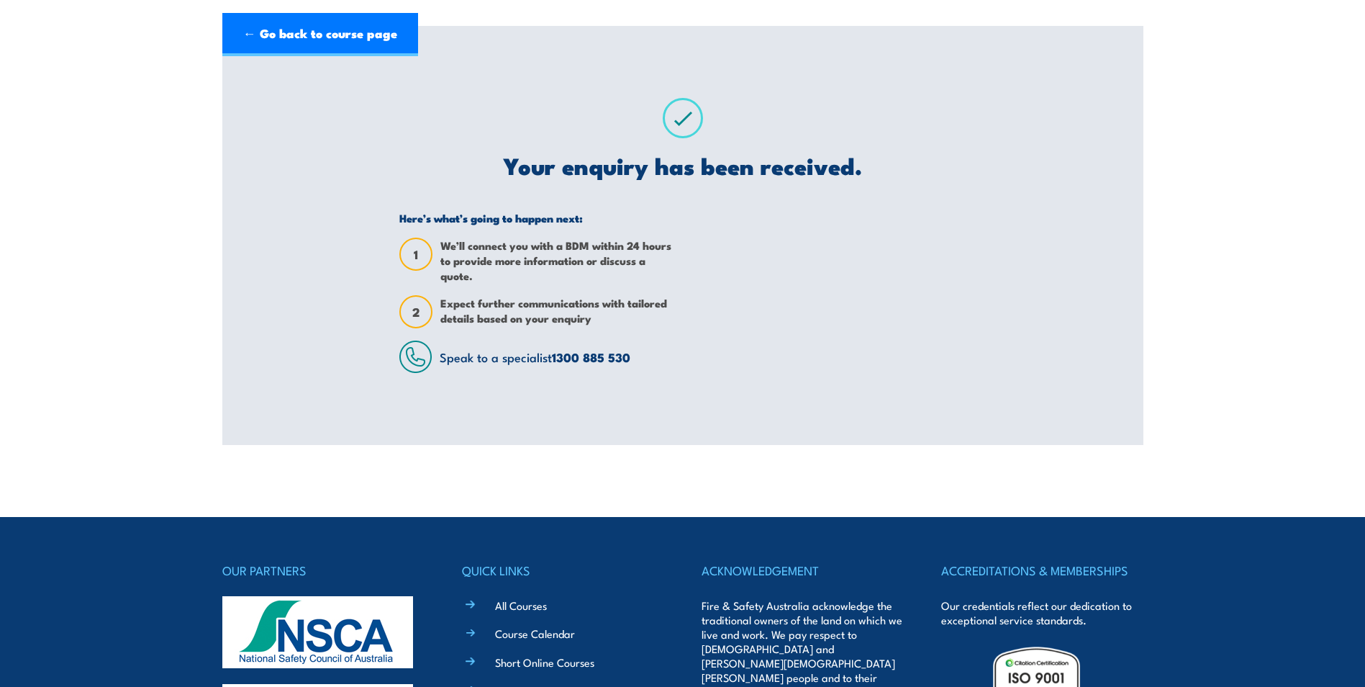
scroll to position [0, 0]
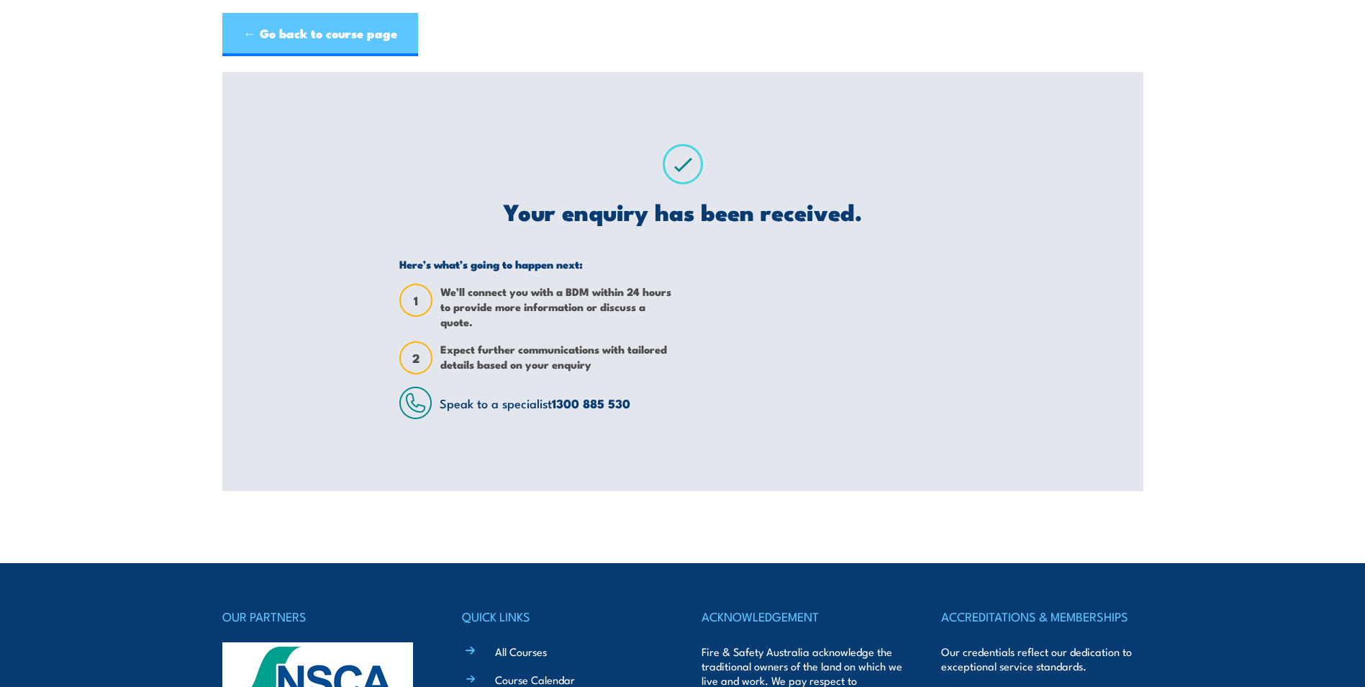
click at [327, 46] on link "← Go back to course page" at bounding box center [320, 34] width 196 height 43
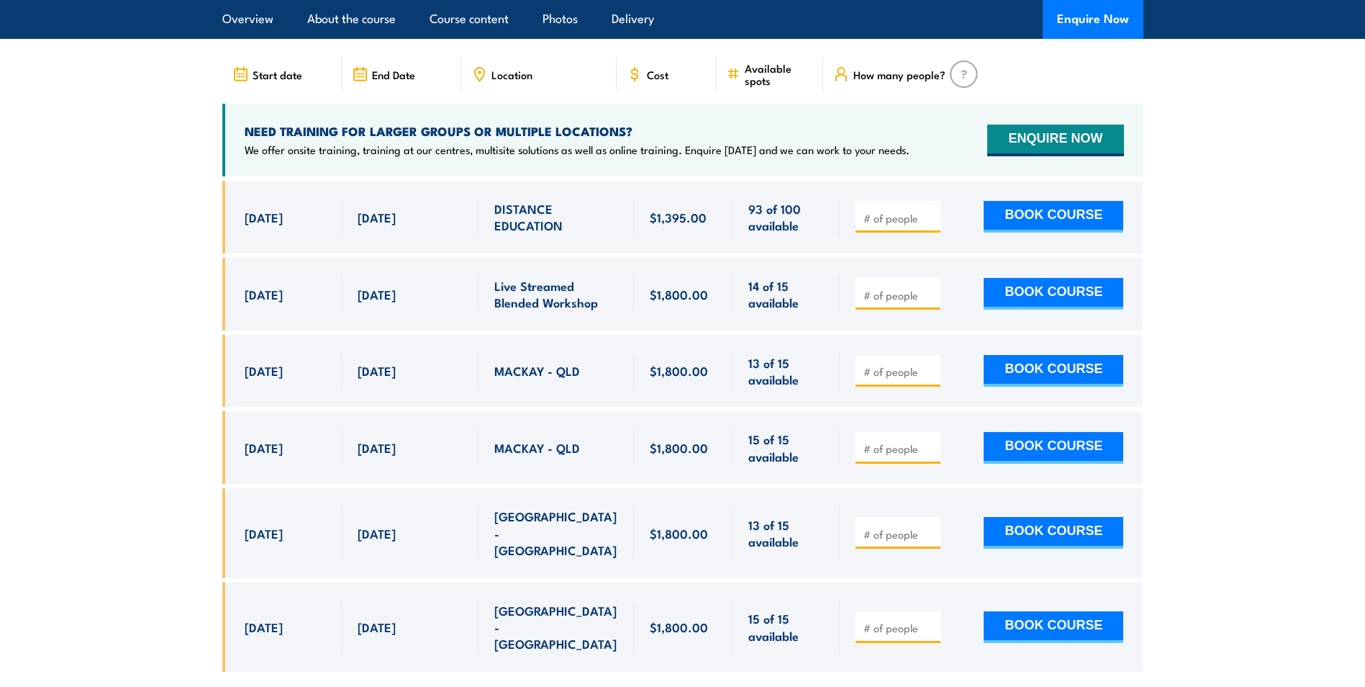
scroll to position [4481, 0]
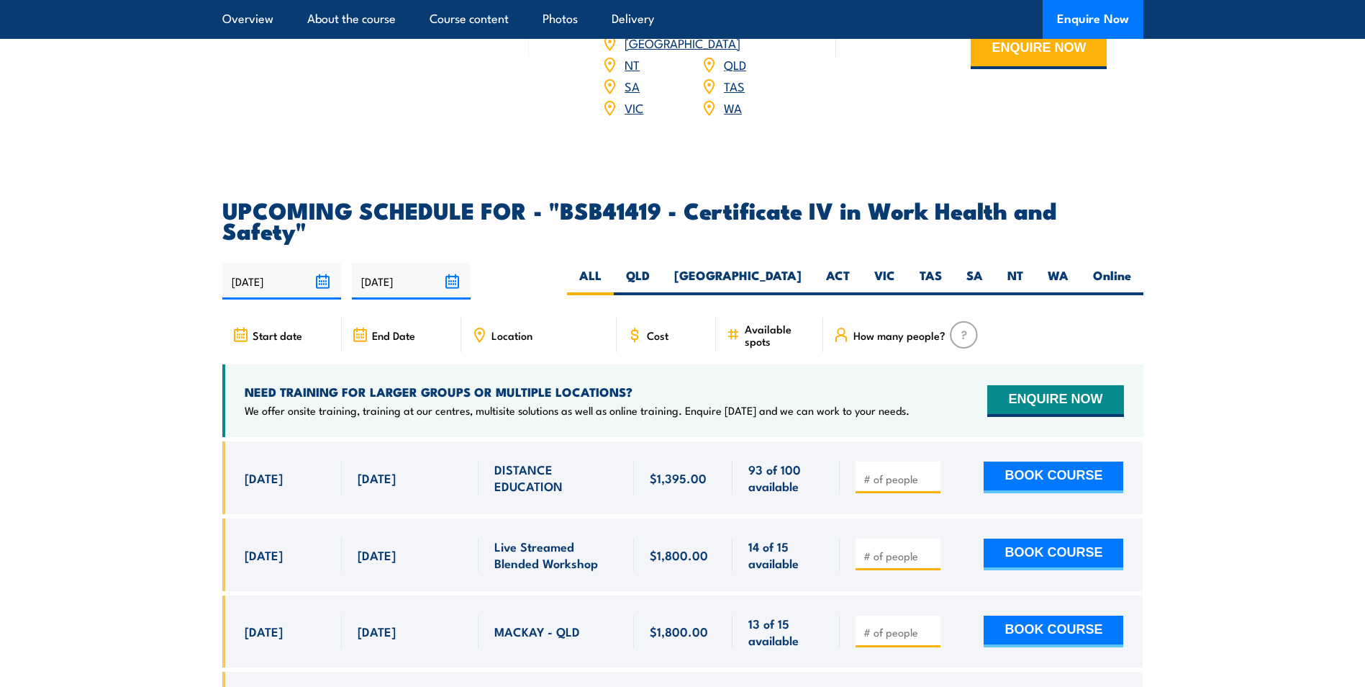
click at [504, 329] on span "Location" at bounding box center [512, 335] width 41 height 12
click at [507, 329] on span "Location" at bounding box center [512, 335] width 41 height 12
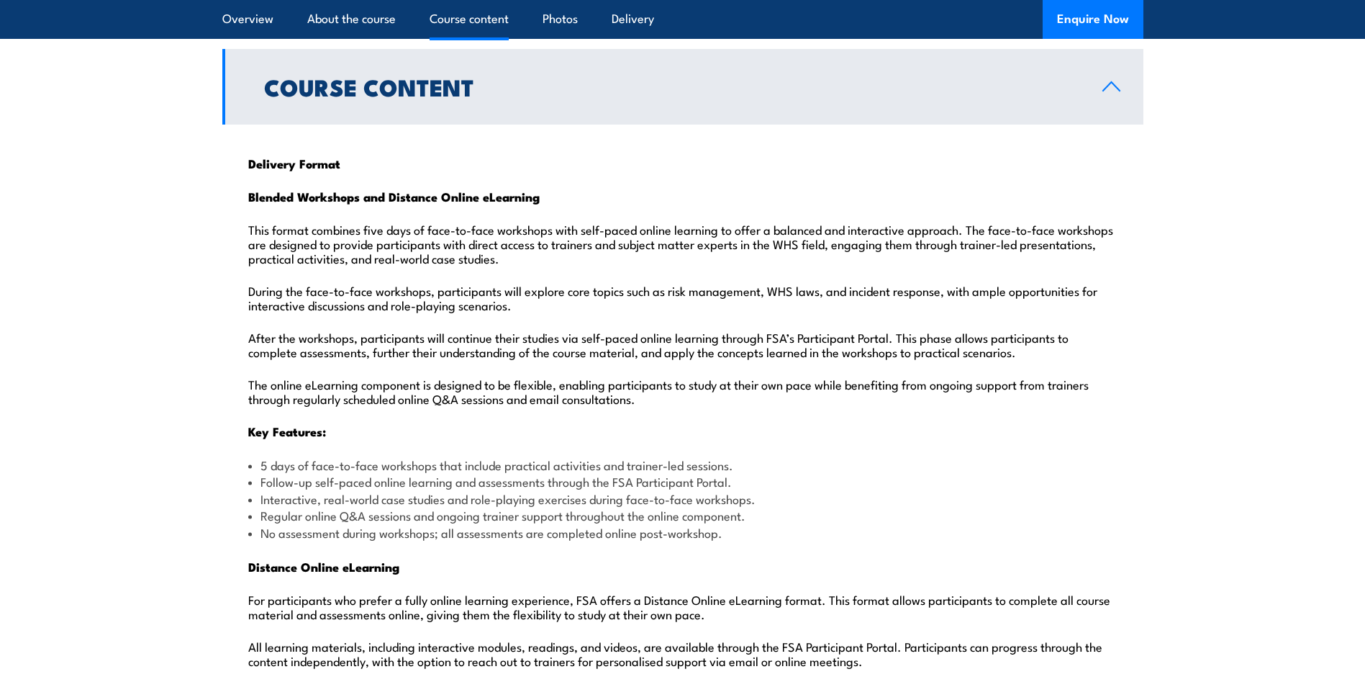
scroll to position [810, 0]
